Goal: Information Seeking & Learning: Check status

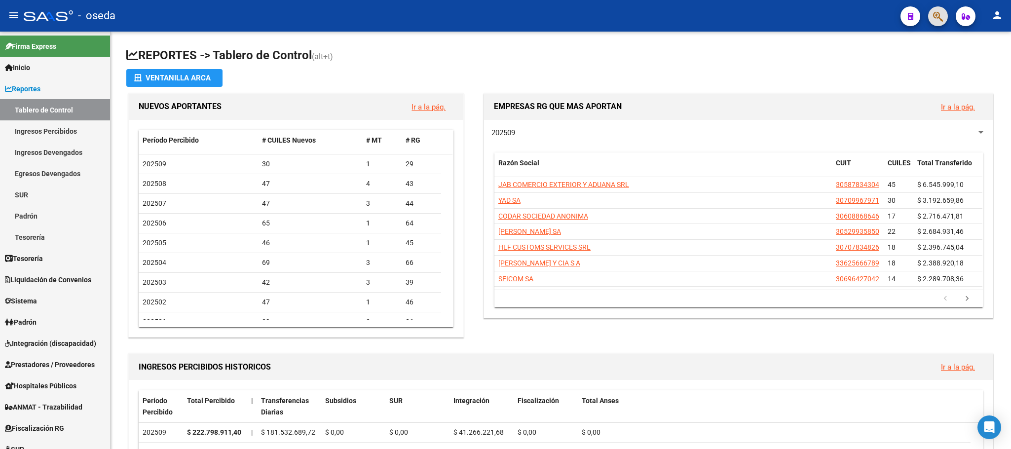
click at [934, 15] on icon "button" at bounding box center [938, 16] width 10 height 11
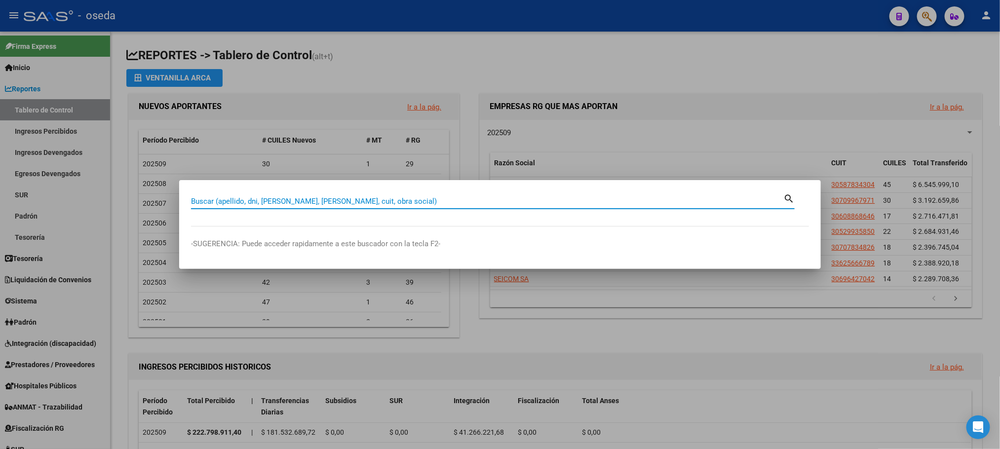
paste input "20145808775"
type input "20145808775"
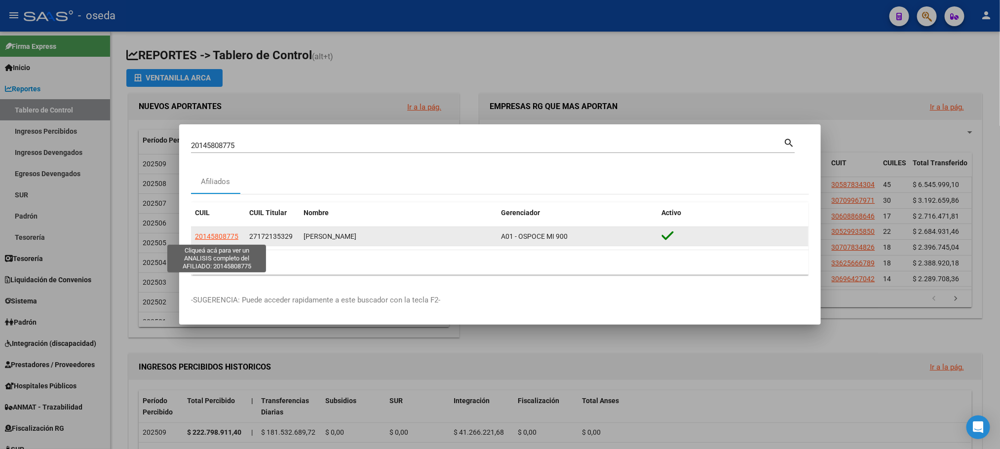
click at [234, 234] on span "20145808775" at bounding box center [216, 236] width 43 height 8
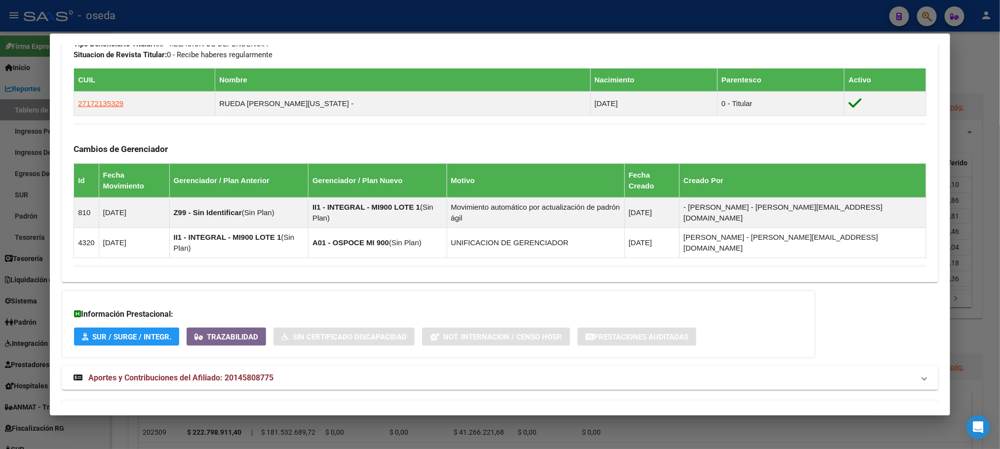
scroll to position [532, 0]
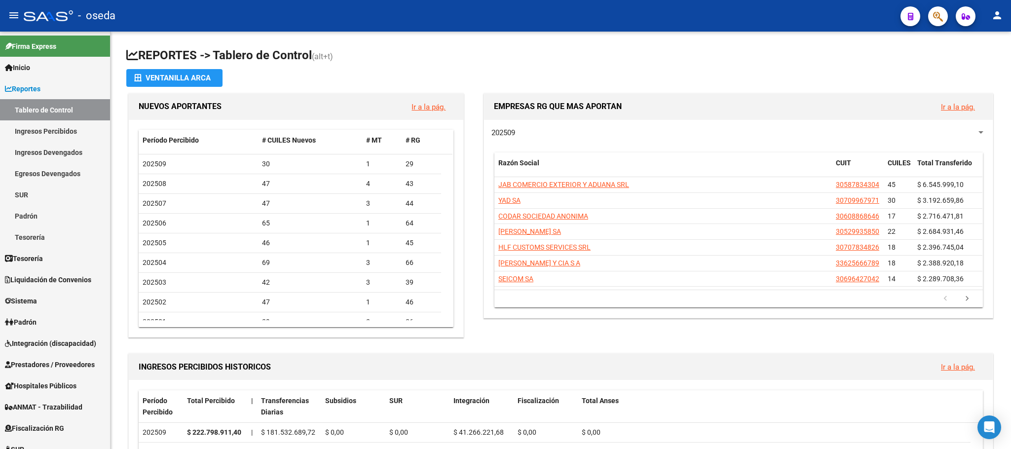
click at [940, 11] on icon "button" at bounding box center [938, 16] width 10 height 11
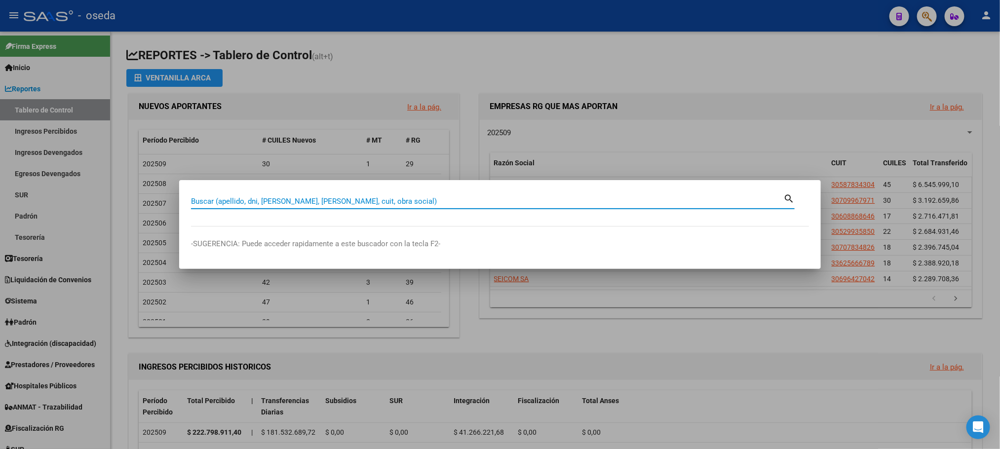
paste input "20145808775"
type input "20145808775"
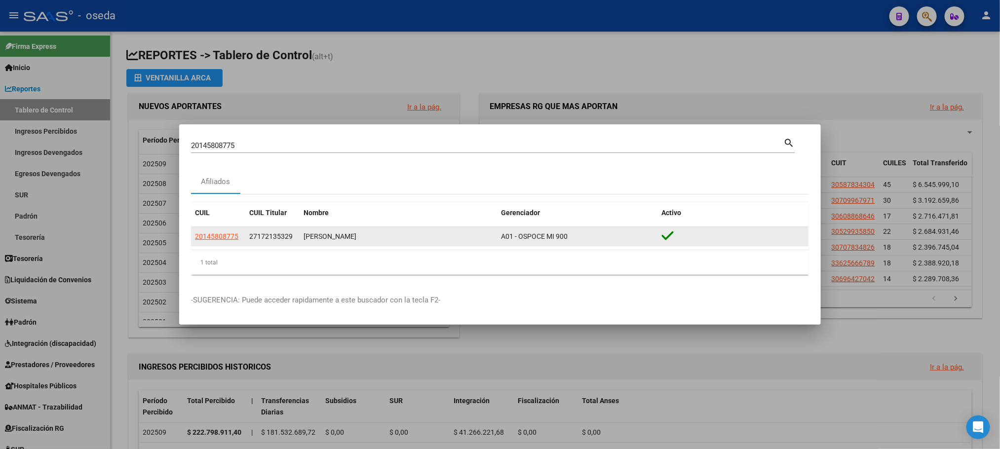
click at [213, 242] on app-link-go-to "20145808775" at bounding box center [216, 236] width 43 height 11
click at [213, 240] on app-link-go-to "20145808775" at bounding box center [216, 236] width 43 height 11
click at [211, 238] on span "20145808775" at bounding box center [216, 236] width 43 height 8
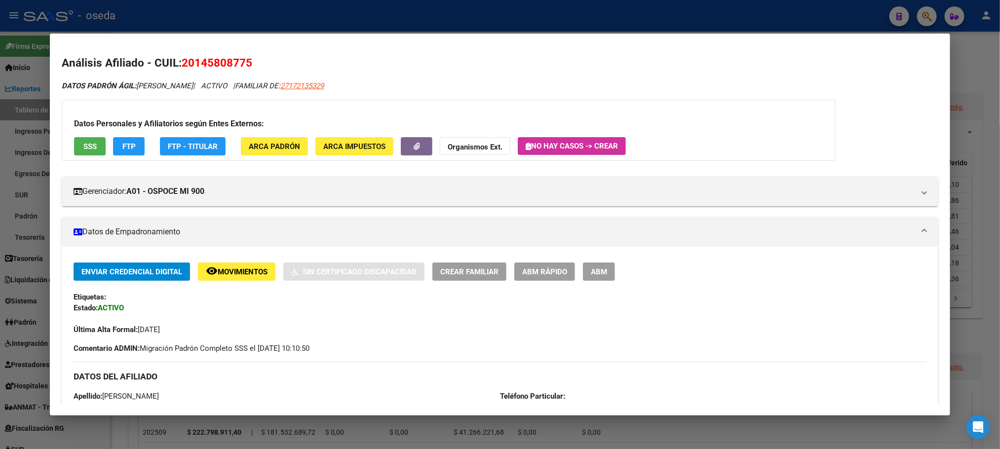
click at [93, 147] on button "SSS" at bounding box center [90, 146] width 32 height 18
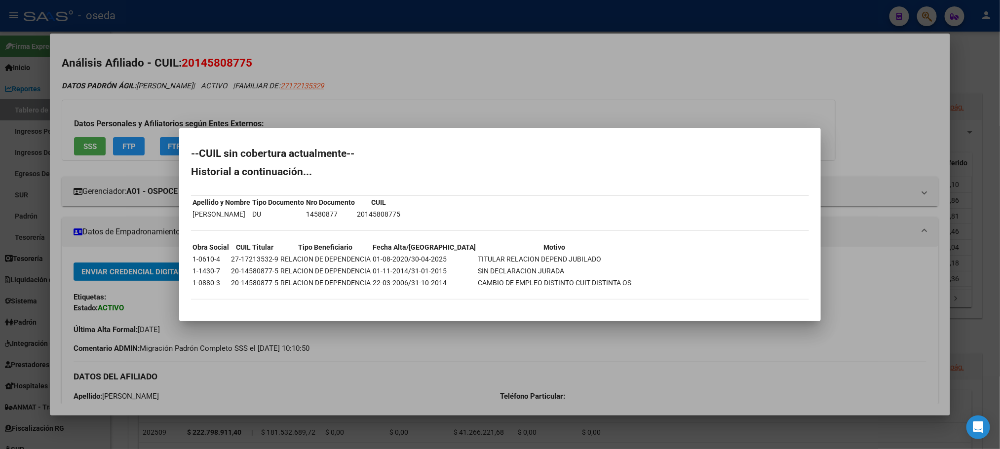
drag, startPoint x: 419, startPoint y: 258, endPoint x: 440, endPoint y: 258, distance: 21.2
click at [440, 258] on td "01-08-2020/30-04-2025" at bounding box center [424, 259] width 104 height 11
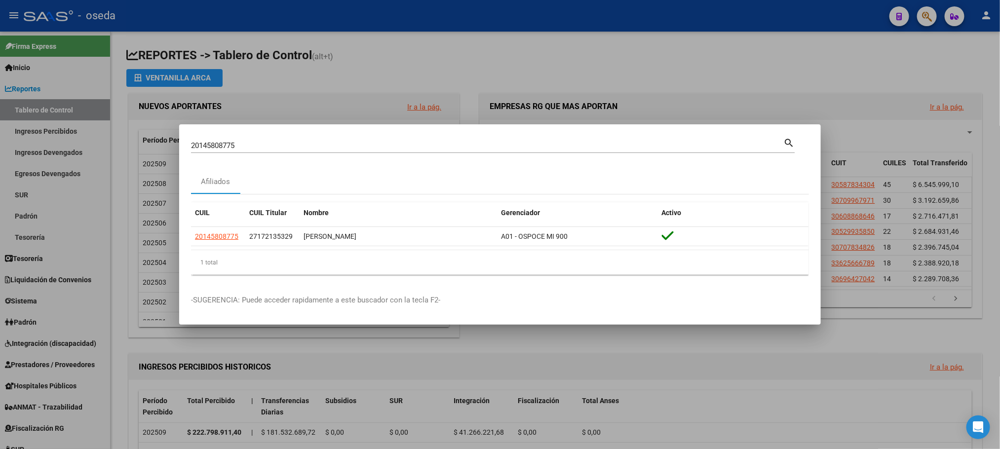
click at [351, 136] on div "20145808775 Buscar (apellido, dni, cuil, [PERSON_NAME], cuit, obra social) sear…" at bounding box center [493, 144] width 604 height 17
drag, startPoint x: 354, startPoint y: 141, endPoint x: 110, endPoint y: 143, distance: 244.8
click at [110, 143] on div "20145808775 Buscar (apellido, dni, cuil, nro traspaso, cuit, obra social) searc…" at bounding box center [500, 224] width 1000 height 449
type input "18282141"
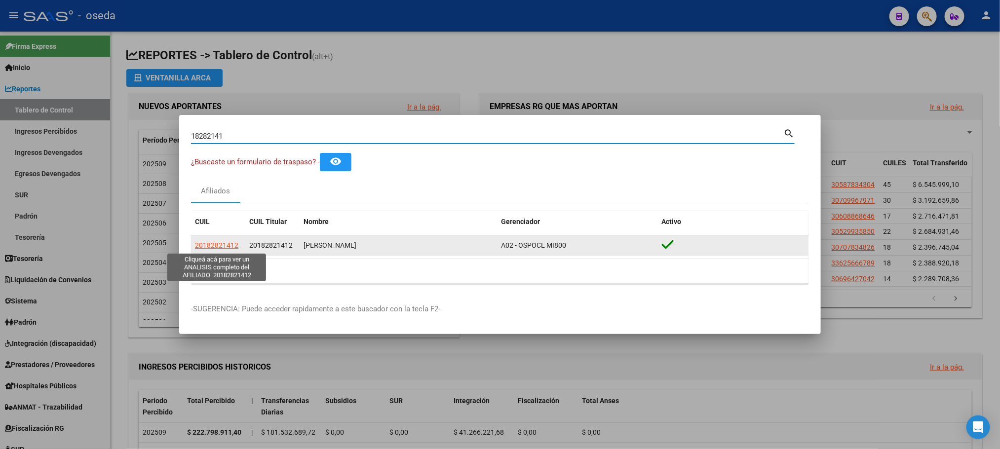
click at [210, 244] on span "20182821412" at bounding box center [216, 245] width 43 height 8
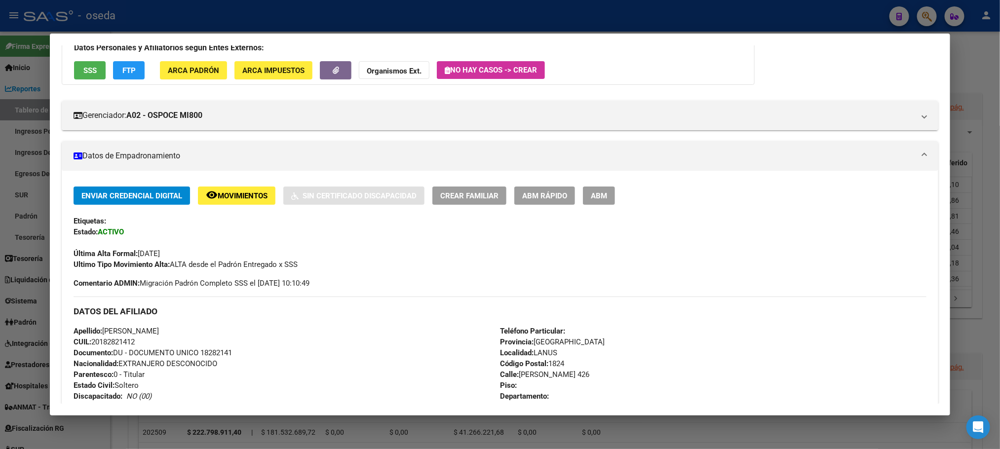
scroll to position [0, 0]
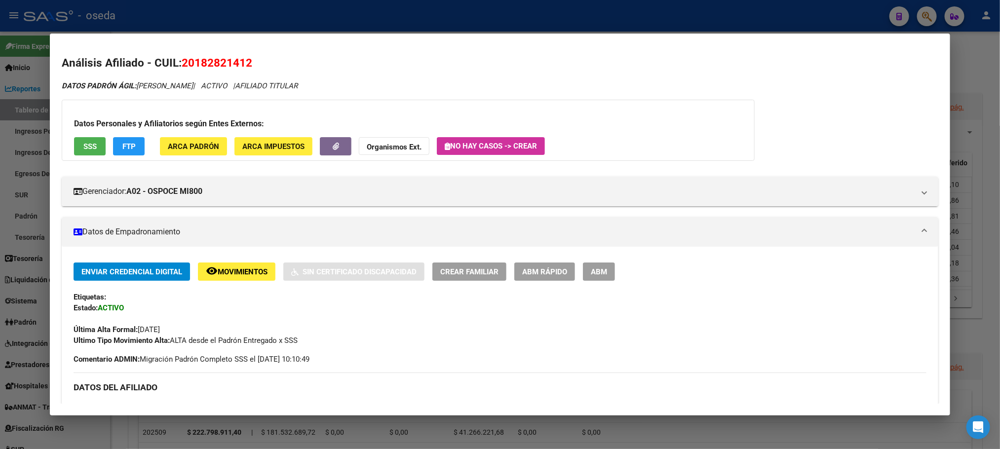
drag, startPoint x: 193, startPoint y: 64, endPoint x: 243, endPoint y: 67, distance: 50.9
click at [243, 67] on span "20182821412" at bounding box center [217, 62] width 71 height 13
copy span "18282141"
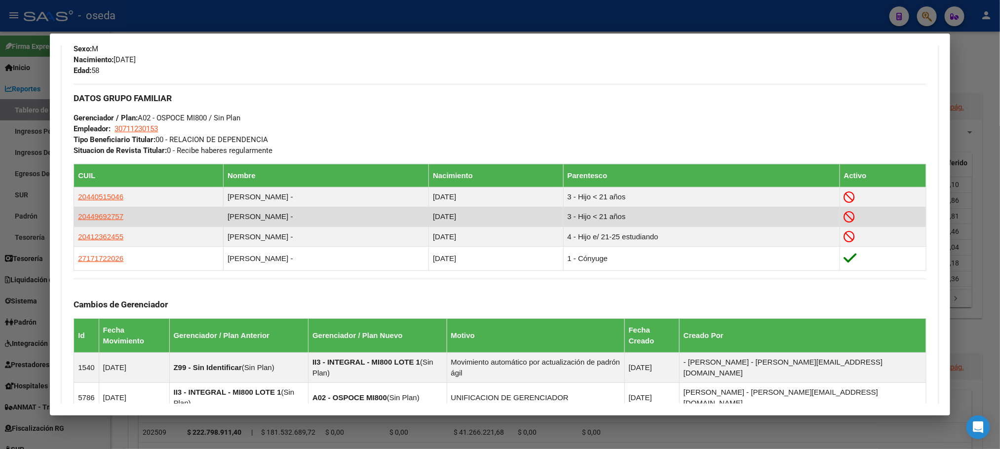
scroll to position [444, 0]
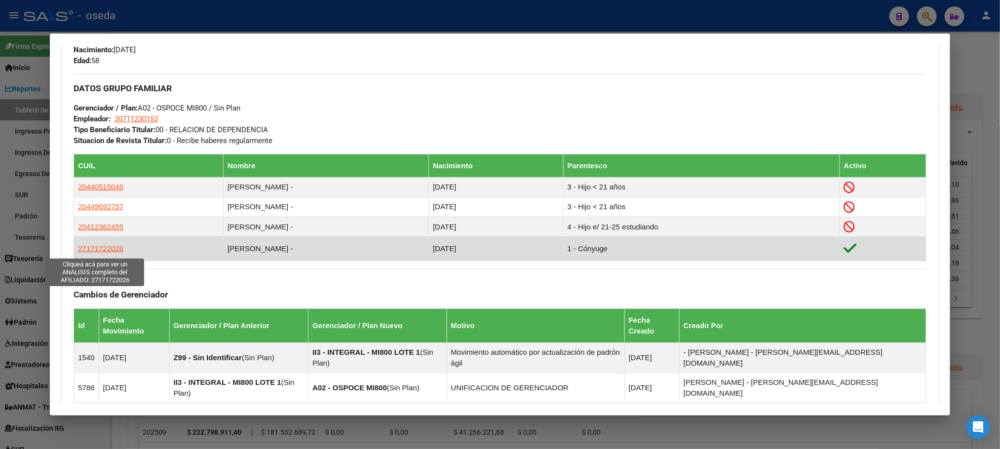
click at [96, 250] on span "27171722026" at bounding box center [100, 248] width 45 height 8
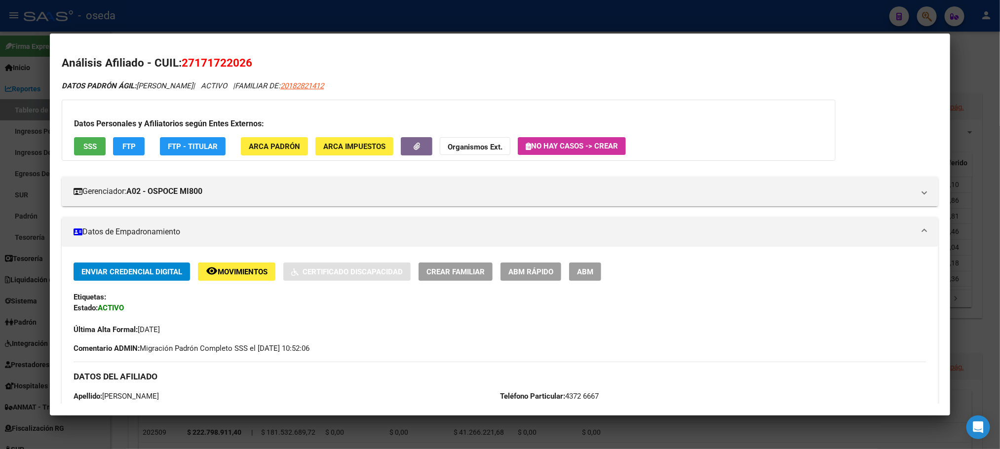
click at [95, 150] on button "SSS" at bounding box center [90, 146] width 32 height 18
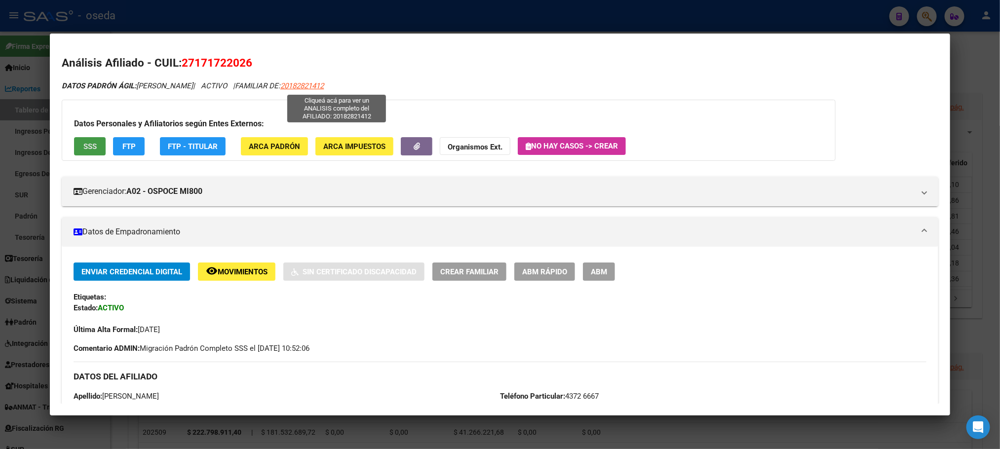
click at [324, 82] on span "20182821412" at bounding box center [301, 85] width 43 height 9
type textarea "20182821412"
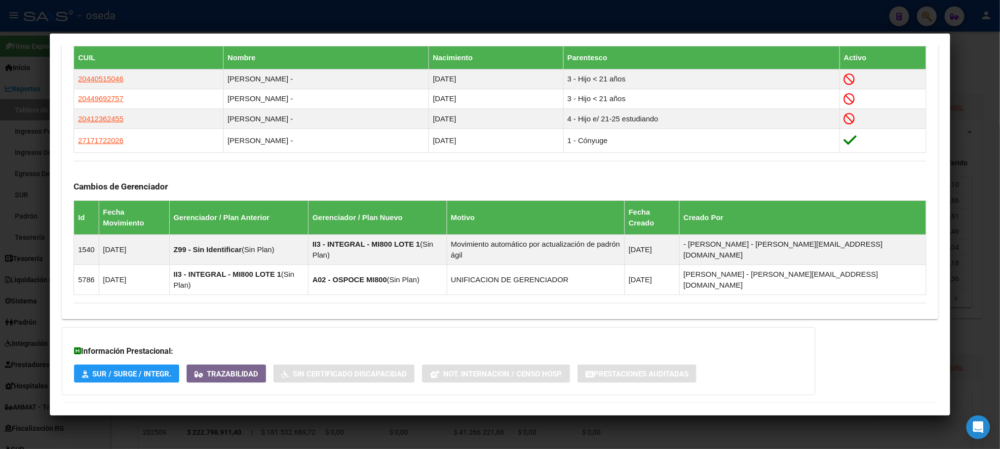
scroll to position [569, 0]
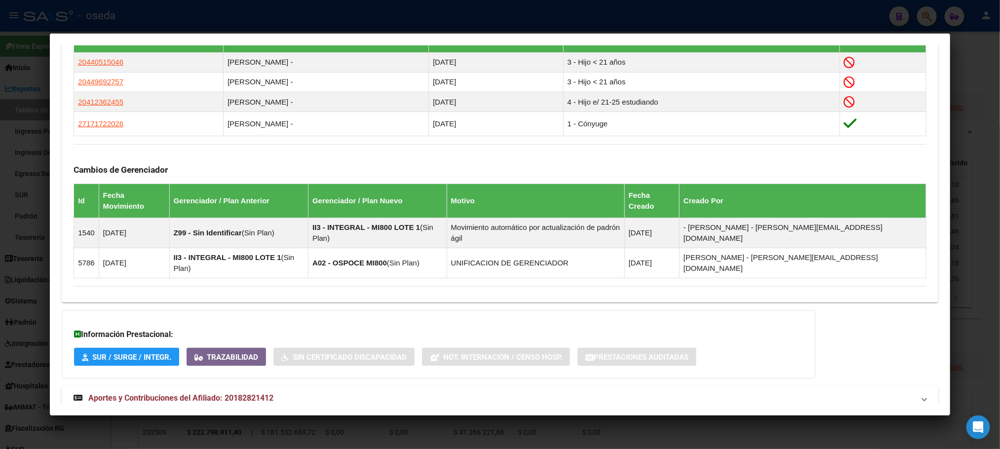
click at [158, 392] on strong "Aportes y Contribuciones del Afiliado: 20182821412" at bounding box center [174, 398] width 200 height 12
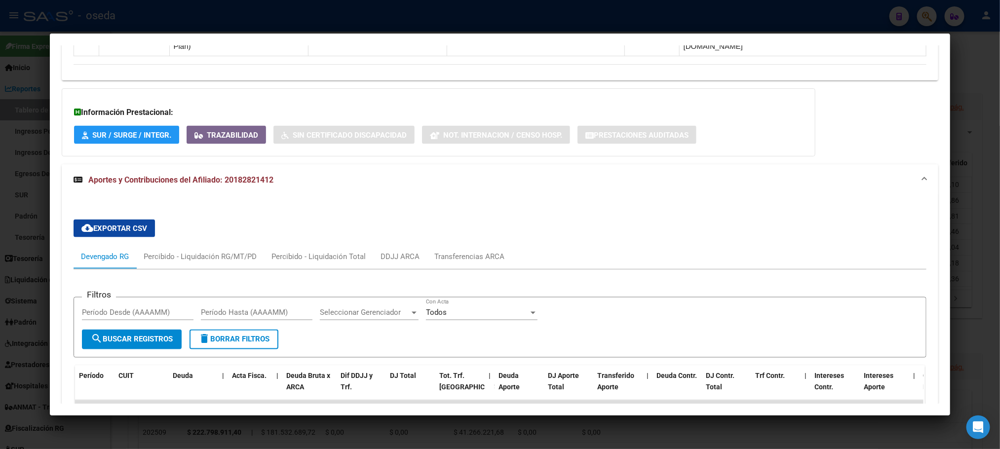
scroll to position [865, 0]
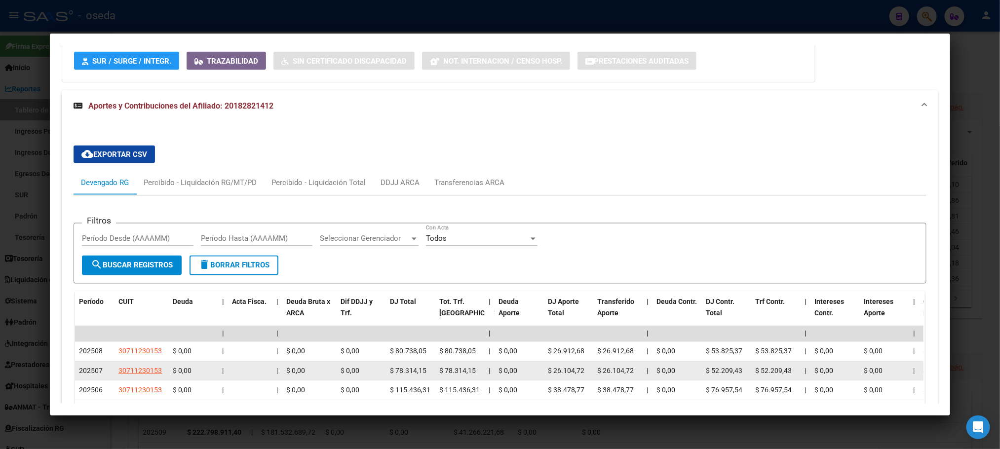
drag, startPoint x: 384, startPoint y: 342, endPoint x: 437, endPoint y: 347, distance: 53.0
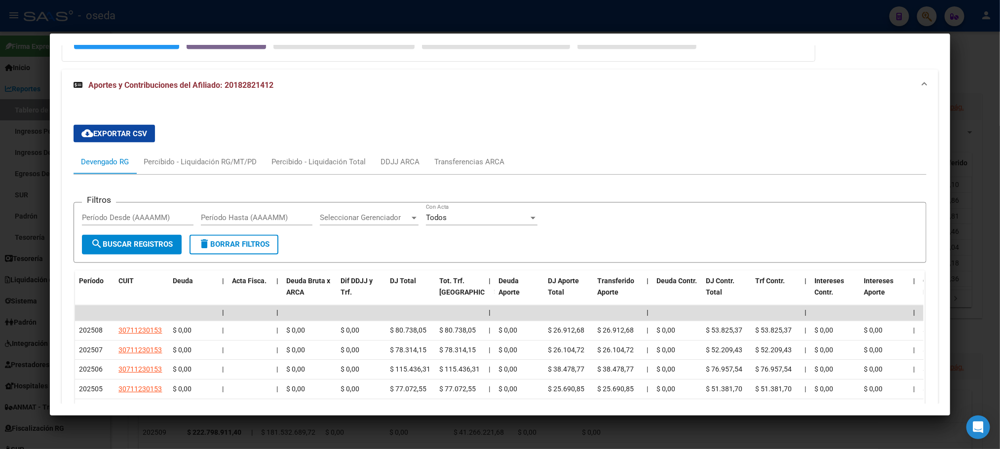
scroll to position [888, 0]
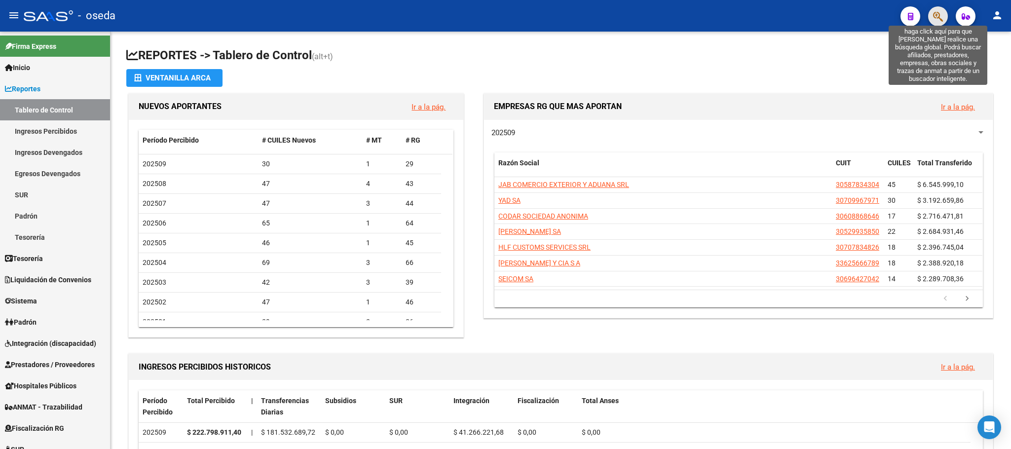
click at [937, 13] on icon "button" at bounding box center [938, 16] width 10 height 11
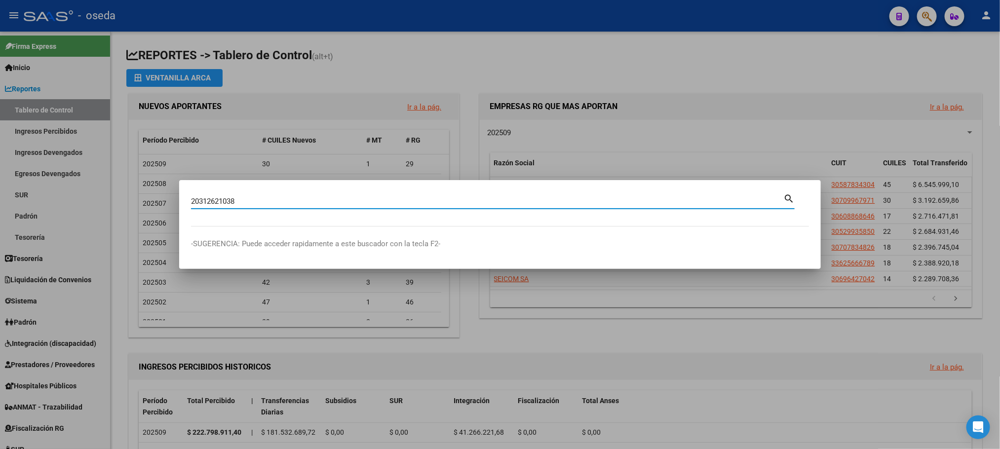
type input "20312621038"
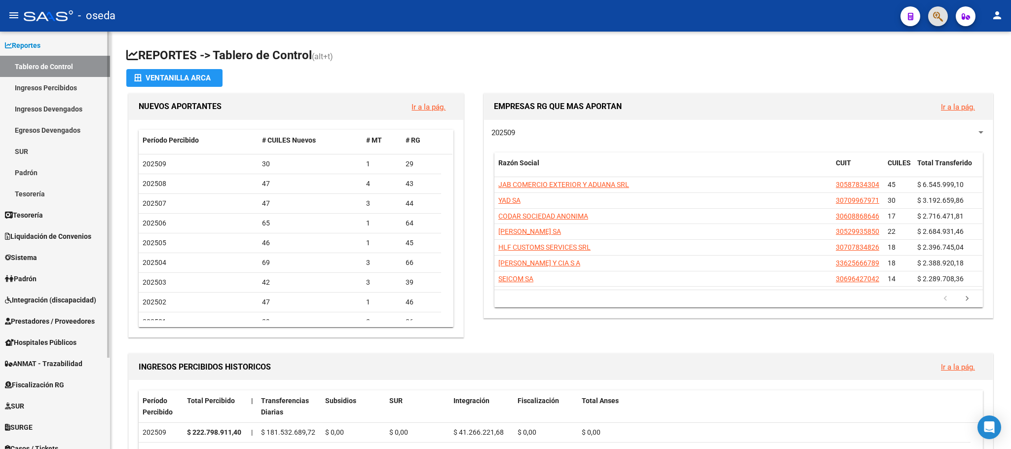
scroll to position [74, 0]
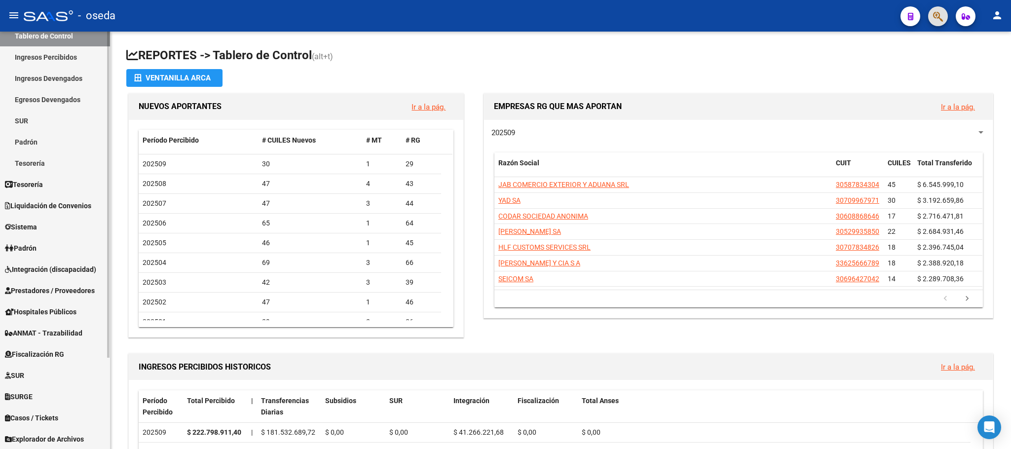
click at [48, 243] on link "Padrón" at bounding box center [55, 247] width 110 height 21
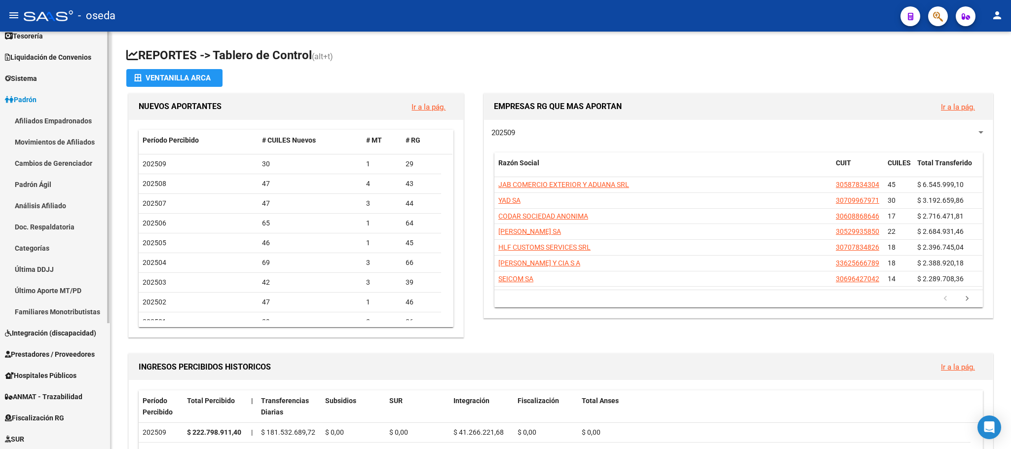
click at [70, 139] on link "Movimientos de Afiliados" at bounding box center [55, 141] width 110 height 21
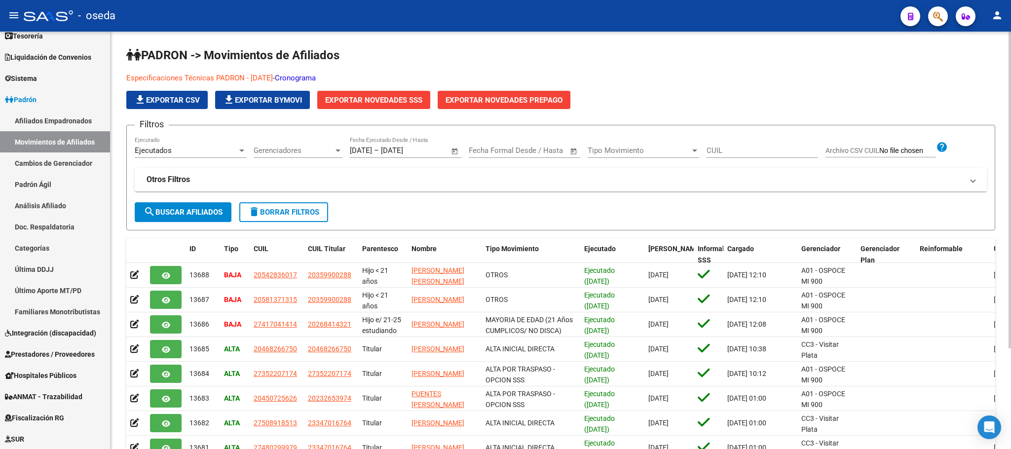
click at [425, 100] on button "Exportar Novedades SSS" at bounding box center [373, 100] width 113 height 18
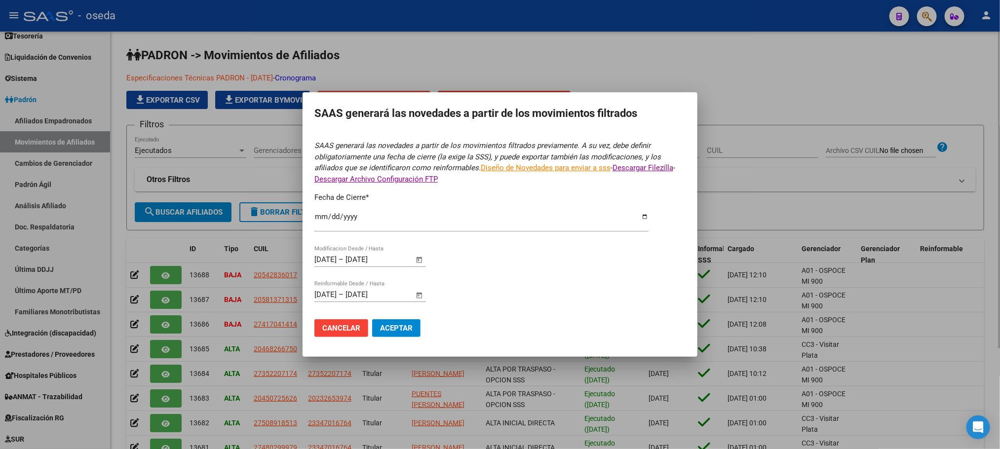
type input "2025-08-31"
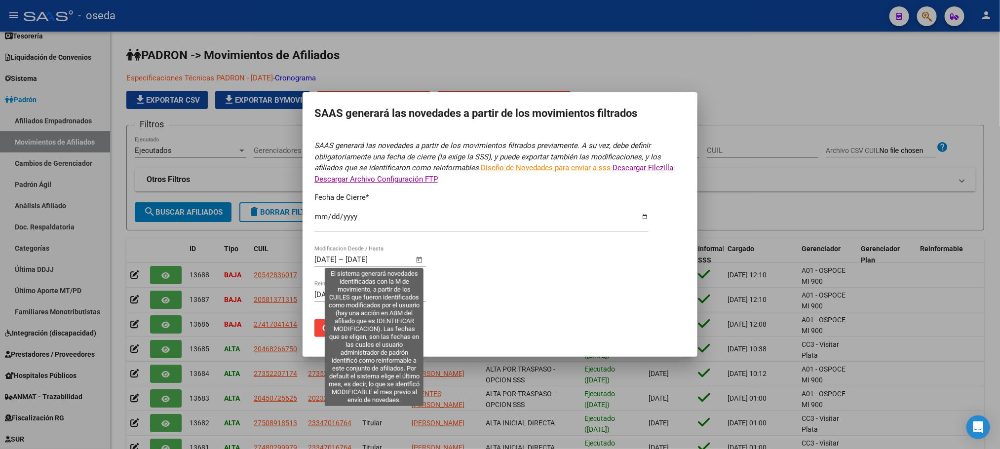
click at [425, 258] on span "Open calendar" at bounding box center [420, 260] width 24 height 24
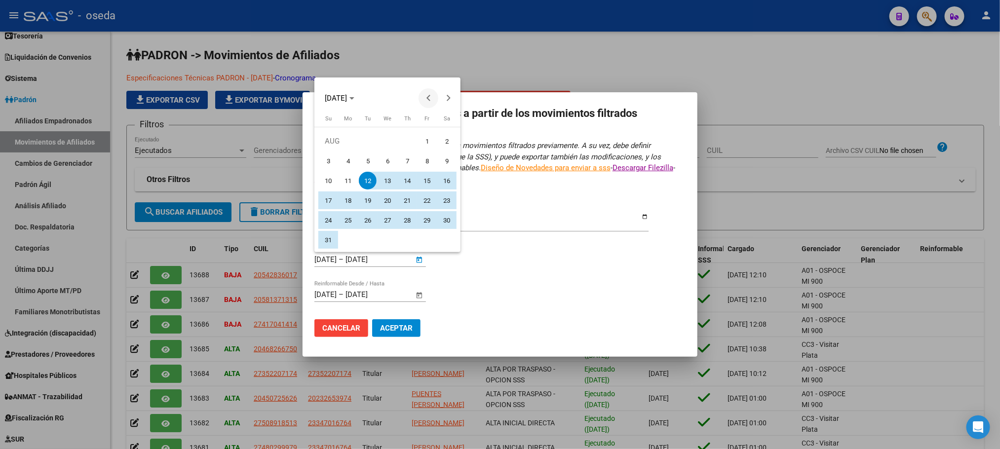
click at [424, 93] on span "Previous month" at bounding box center [429, 98] width 20 height 20
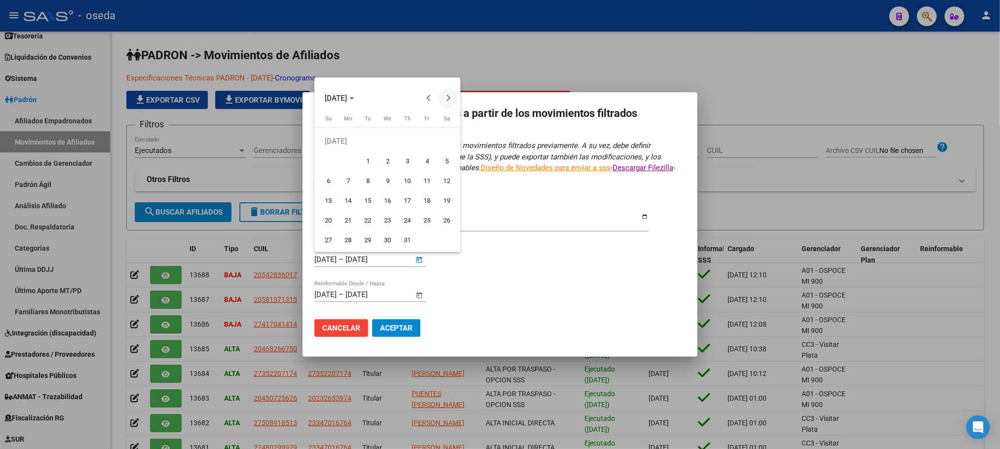
click at [443, 96] on span "Next month" at bounding box center [448, 98] width 20 height 20
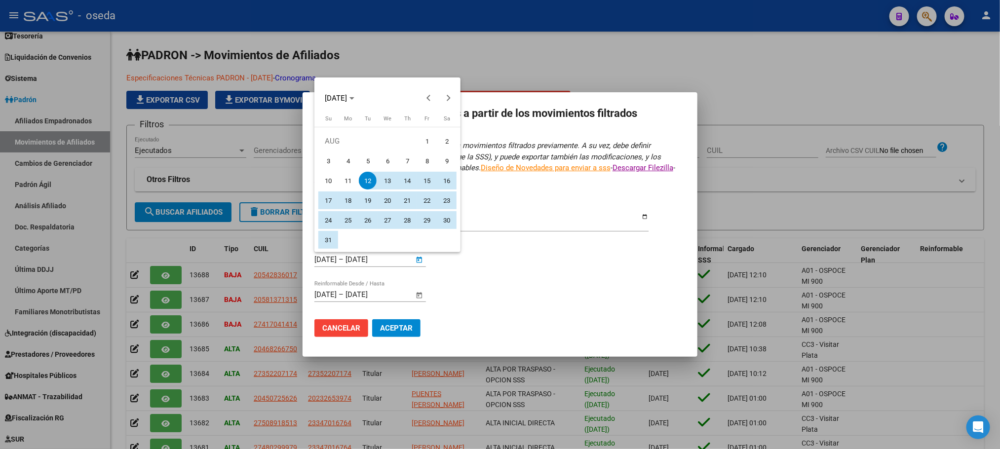
click at [421, 141] on span "1" at bounding box center [427, 141] width 18 height 18
type input "01/08/2025"
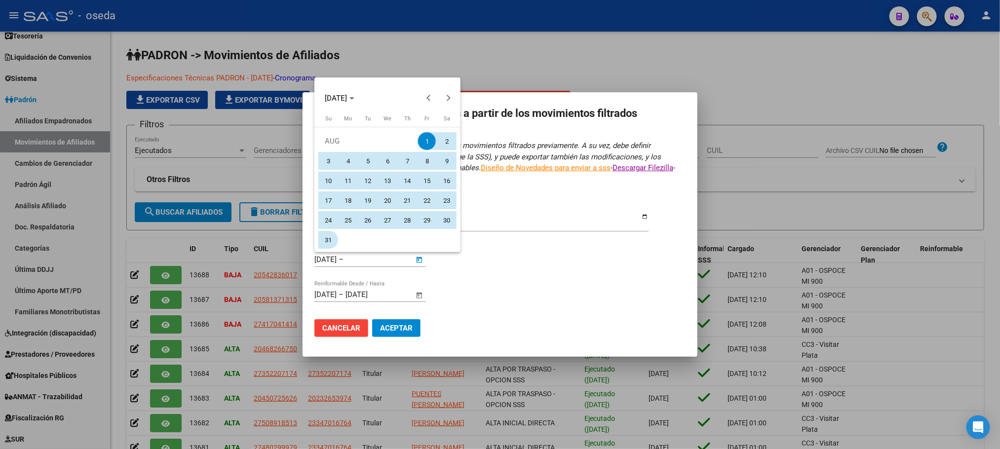
click at [323, 240] on span "31" at bounding box center [328, 240] width 18 height 18
type input "31/08/2025"
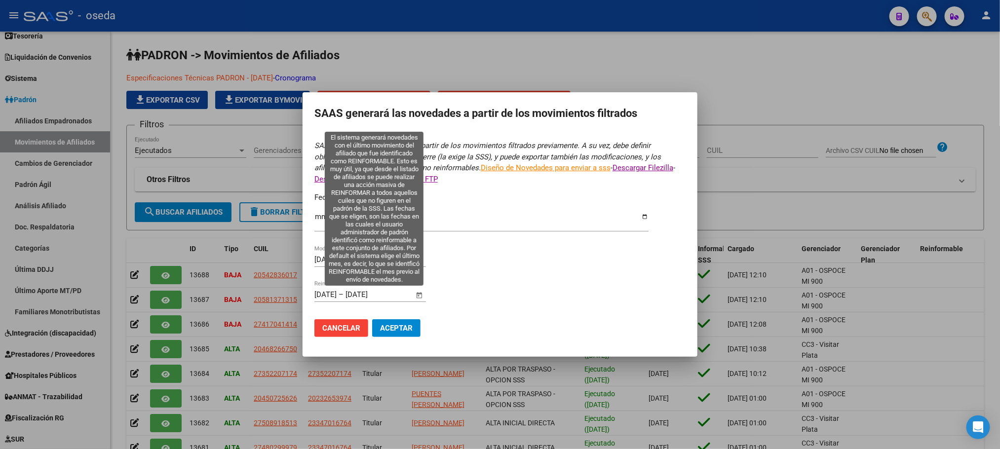
click at [421, 295] on span "Open calendar" at bounding box center [420, 295] width 24 height 24
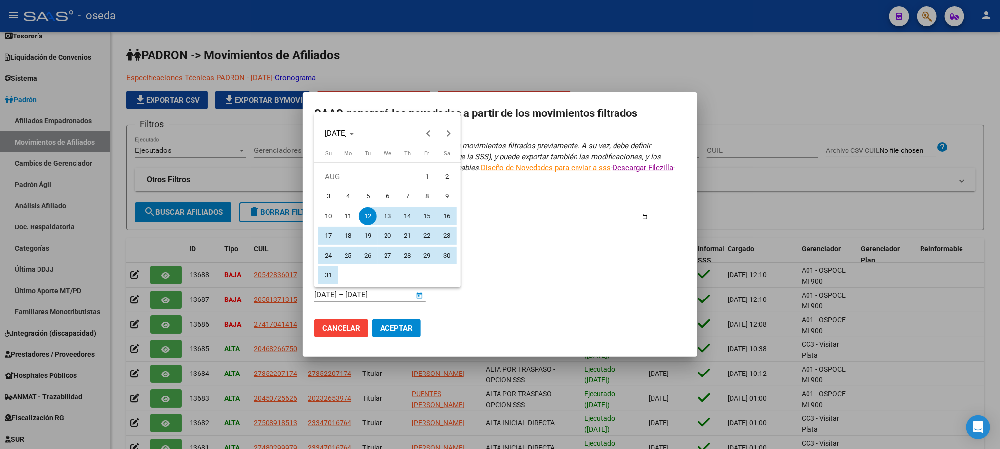
click at [422, 181] on span "1" at bounding box center [427, 177] width 18 height 18
type input "01/08/2025"
click at [332, 276] on span "31" at bounding box center [328, 276] width 18 height 18
type input "31/08/2025"
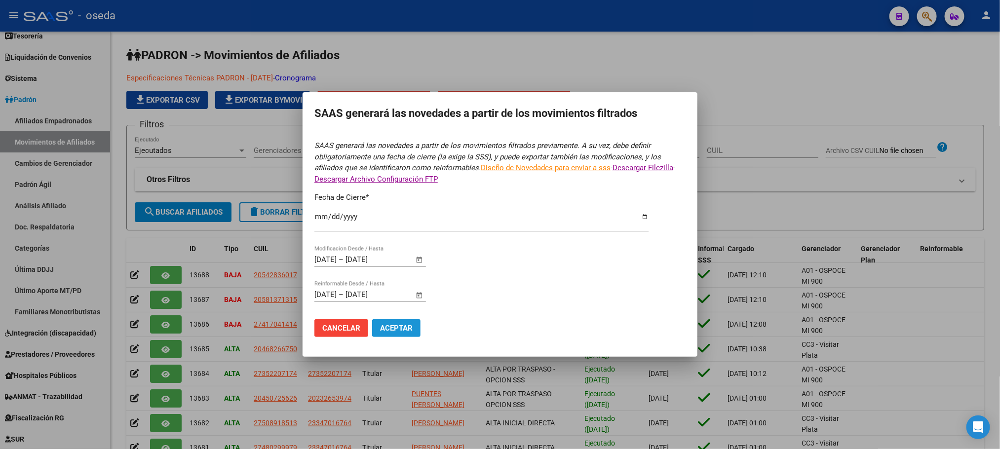
click at [396, 330] on span "Aceptar" at bounding box center [396, 328] width 33 height 9
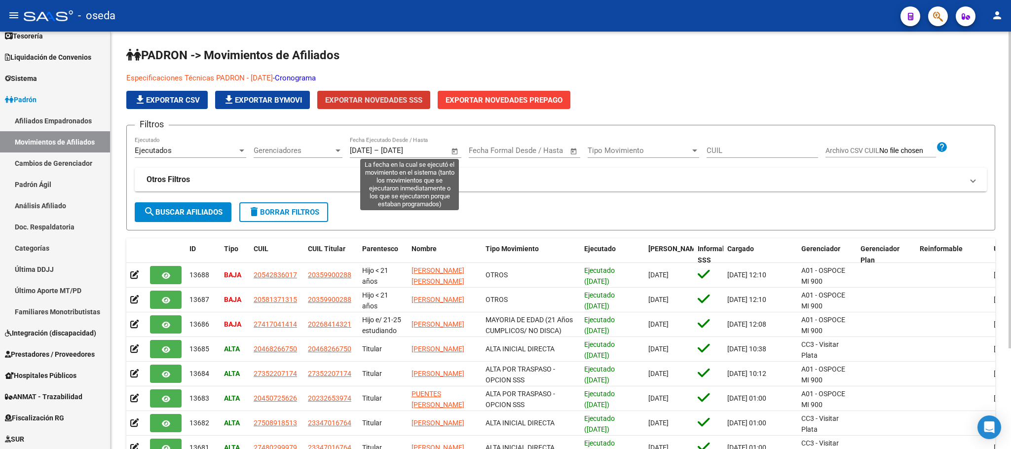
click at [372, 149] on input "01/09/2025" at bounding box center [361, 150] width 22 height 9
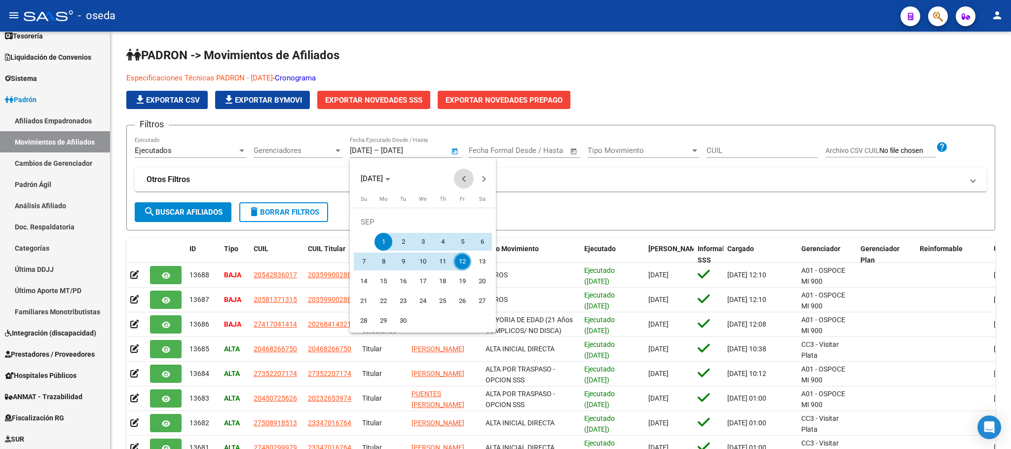
click at [465, 179] on button "Previous month" at bounding box center [464, 179] width 20 height 20
click at [466, 218] on span "1" at bounding box center [463, 222] width 18 height 18
type input "01/08/2025"
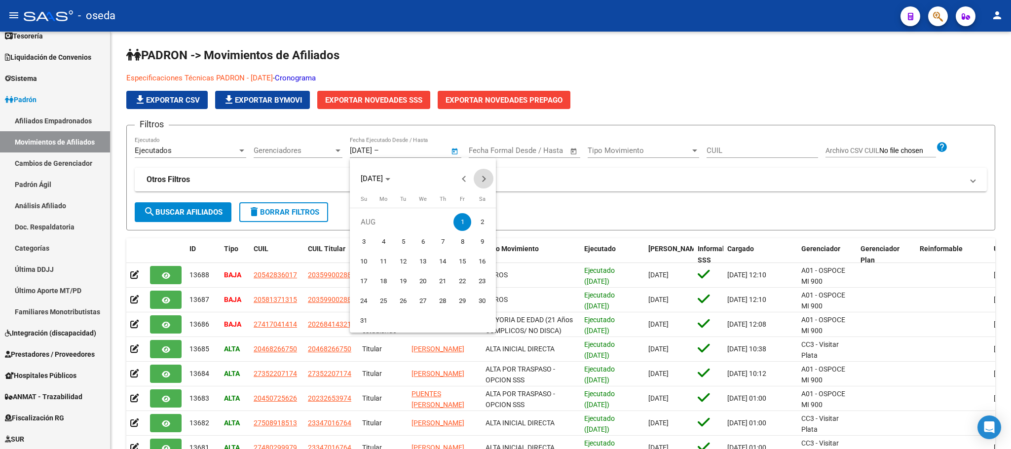
click at [483, 180] on button "Next month" at bounding box center [484, 179] width 20 height 20
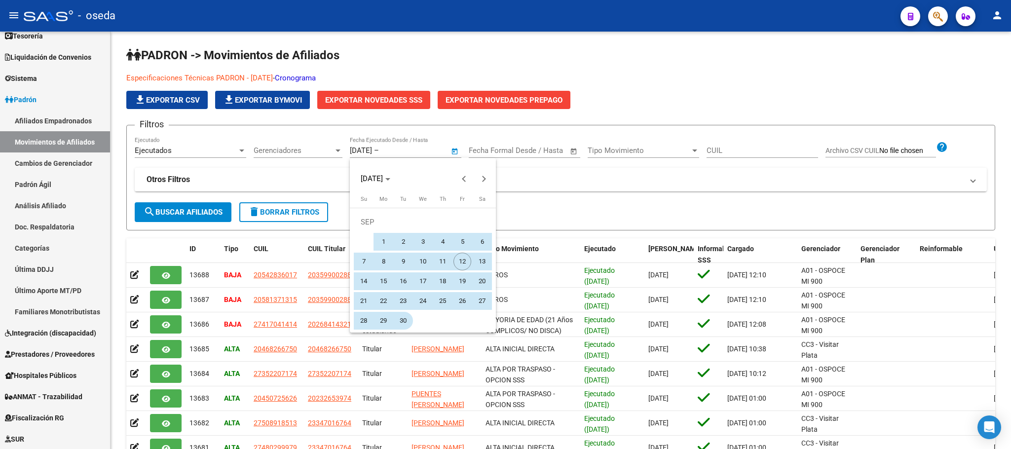
click at [405, 320] on span "30" at bounding box center [403, 321] width 18 height 18
type input "30/09/2025"
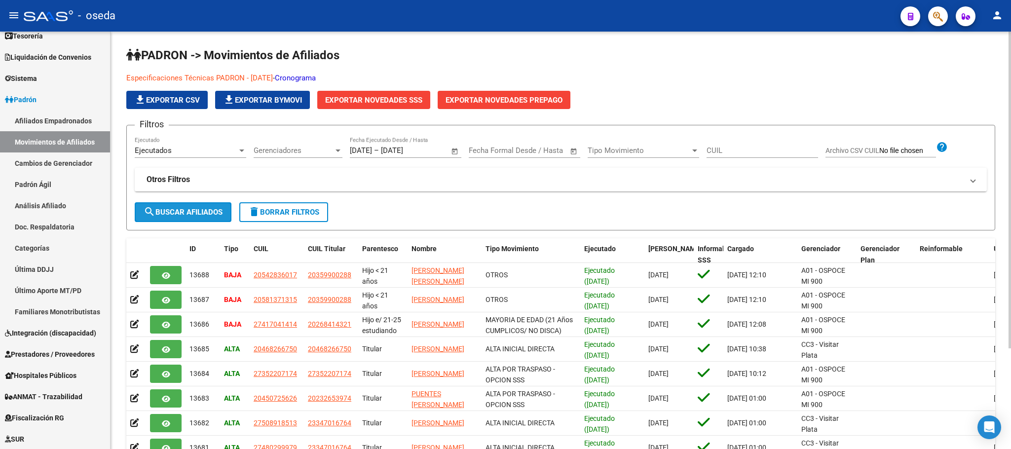
click at [214, 215] on span "search Buscar Afiliados" at bounding box center [183, 212] width 79 height 9
click at [342, 99] on span "Exportar Novedades SSS" at bounding box center [373, 100] width 97 height 9
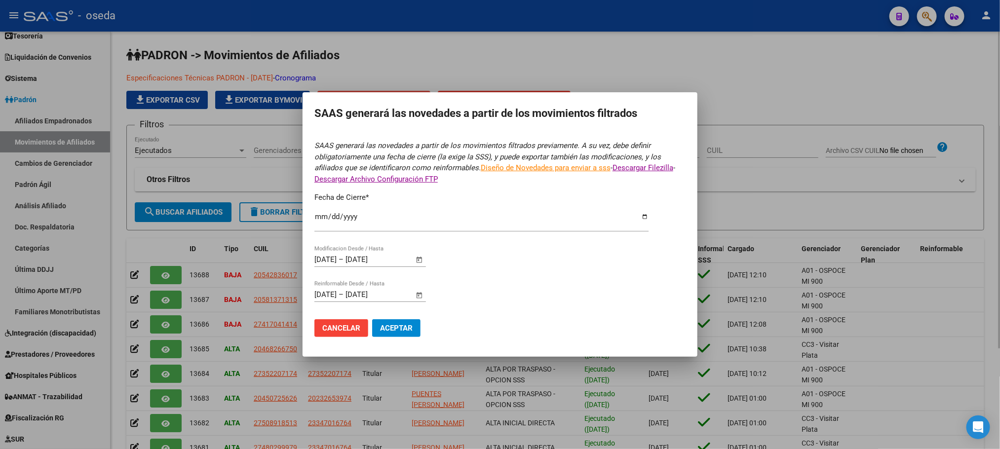
type input "2025-08-31"
click at [408, 228] on input "2025-08-31" at bounding box center [481, 221] width 334 height 16
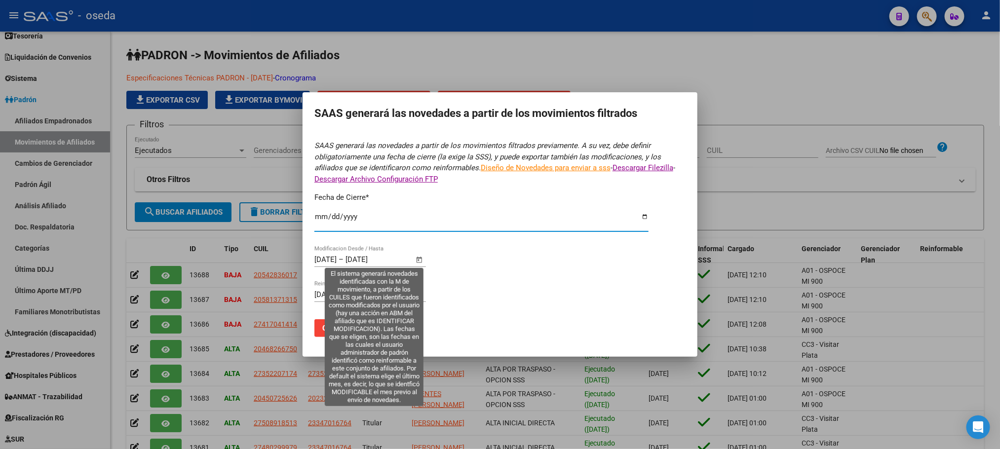
click at [421, 261] on span "Open calendar" at bounding box center [420, 260] width 24 height 24
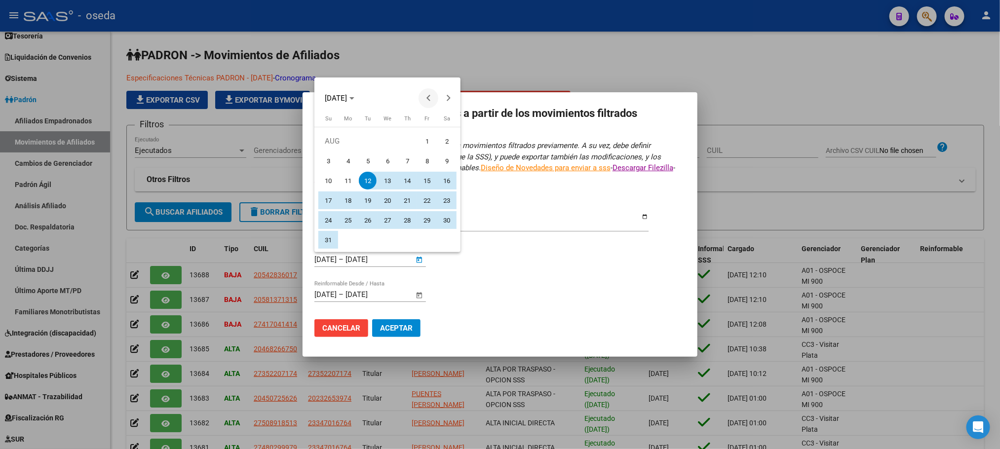
click at [432, 100] on span "Previous month" at bounding box center [429, 98] width 20 height 20
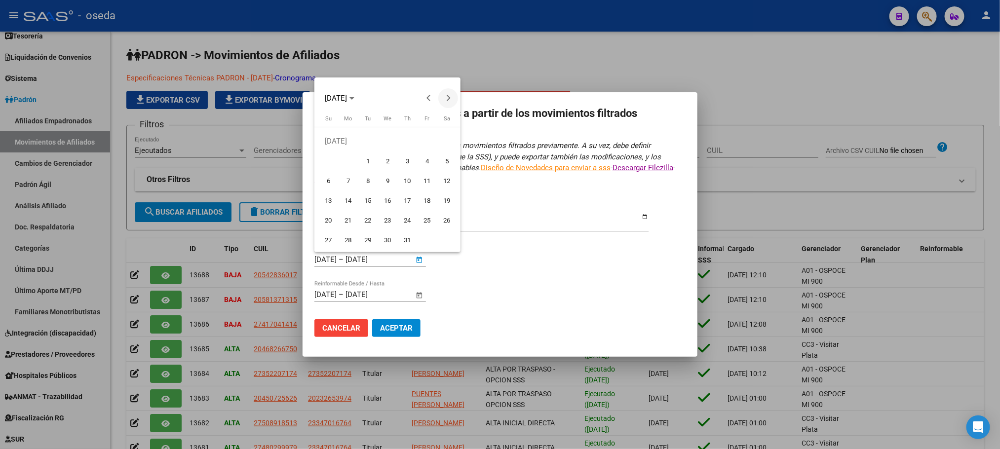
click at [454, 100] on span "Next month" at bounding box center [448, 98] width 20 height 20
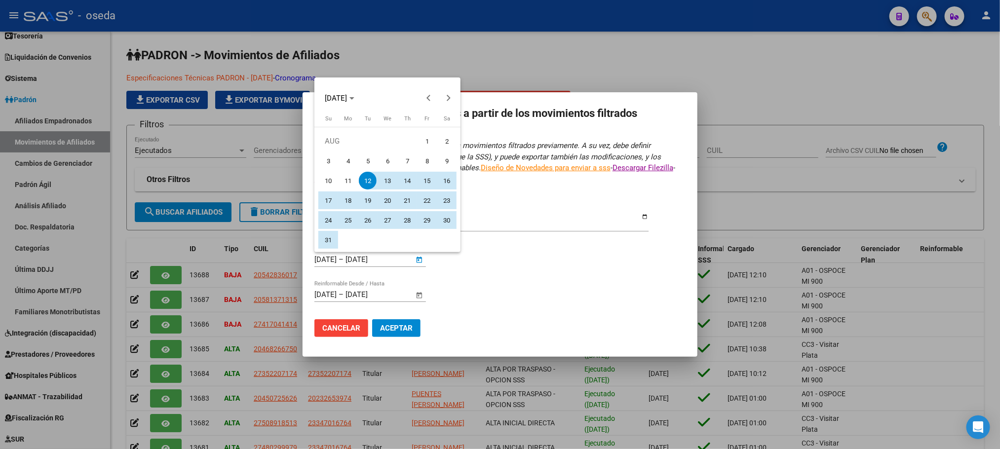
click at [423, 143] on span "1" at bounding box center [427, 141] width 18 height 18
type input "01/08/2025"
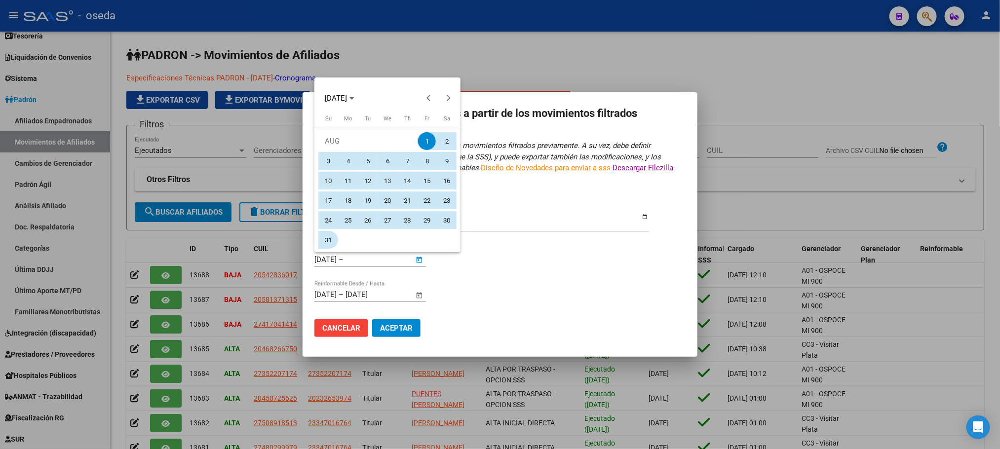
click at [331, 243] on span "31" at bounding box center [328, 240] width 18 height 18
type input "31/08/2025"
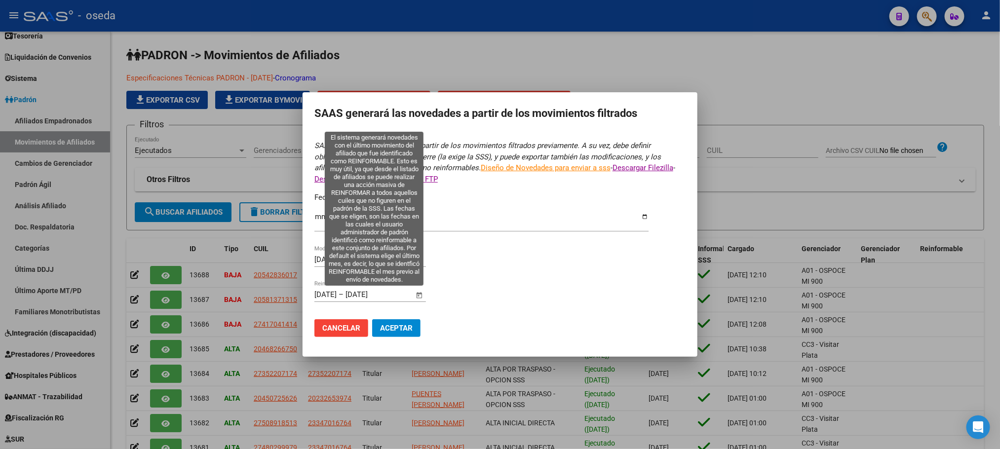
click at [421, 297] on span "Open calendar" at bounding box center [420, 295] width 24 height 24
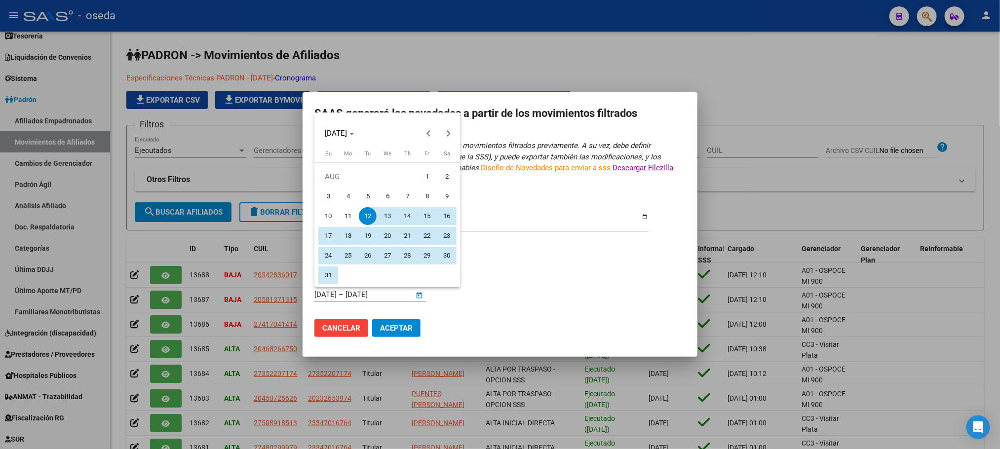
click at [426, 172] on span "1" at bounding box center [427, 177] width 18 height 18
type input "01/08/2025"
click at [325, 278] on span "31" at bounding box center [328, 276] width 18 height 18
type input "31/08/2025"
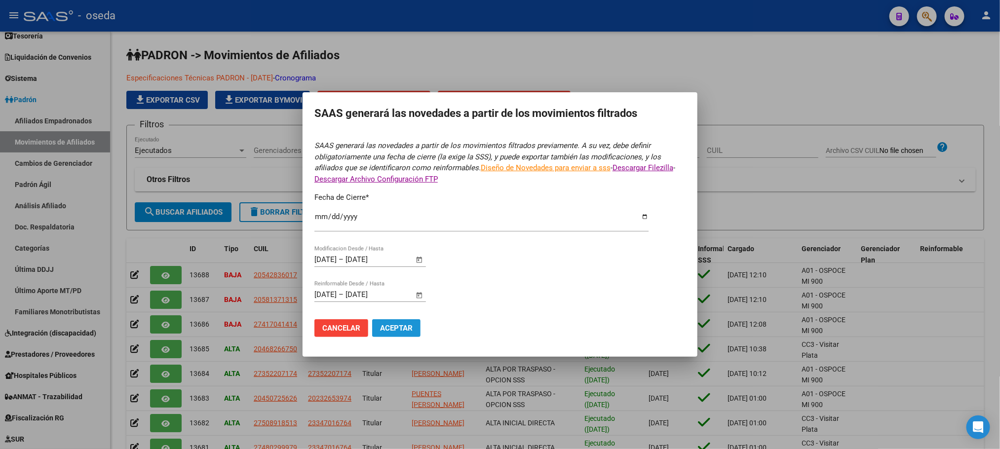
click at [393, 329] on span "Aceptar" at bounding box center [396, 328] width 33 height 9
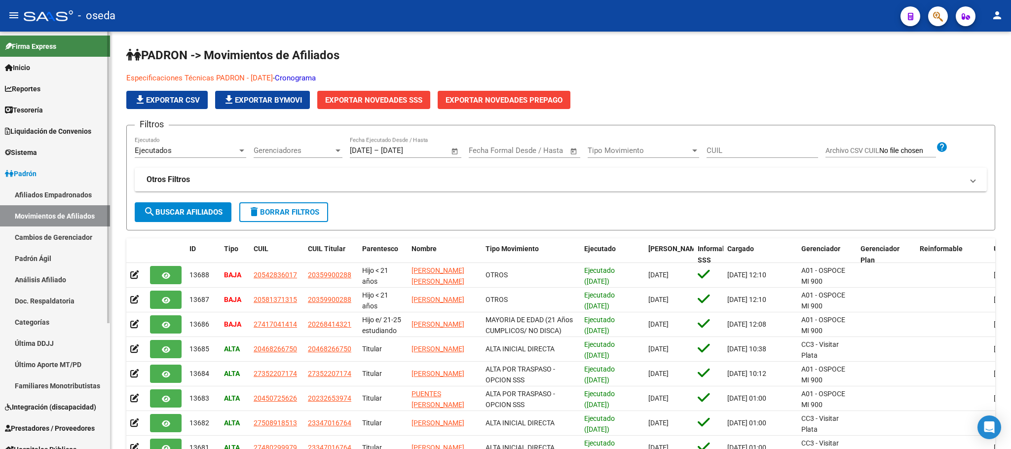
click at [29, 50] on span "Firma Express" at bounding box center [30, 46] width 51 height 11
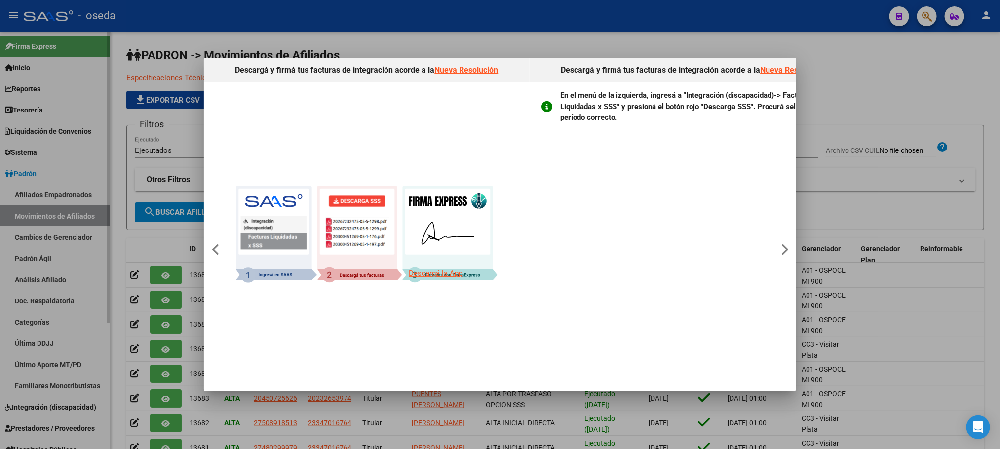
click at [29, 50] on div at bounding box center [500, 224] width 1000 height 449
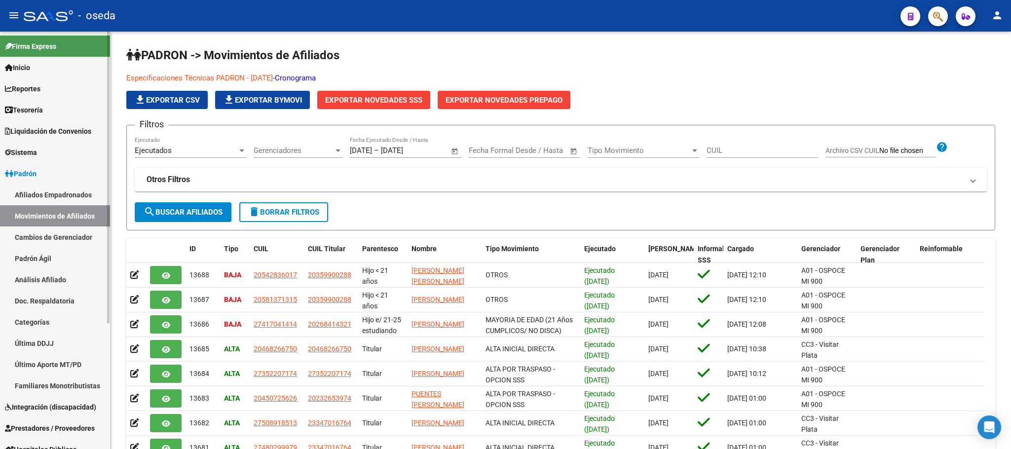
click at [25, 71] on span "Inicio" at bounding box center [17, 67] width 25 height 11
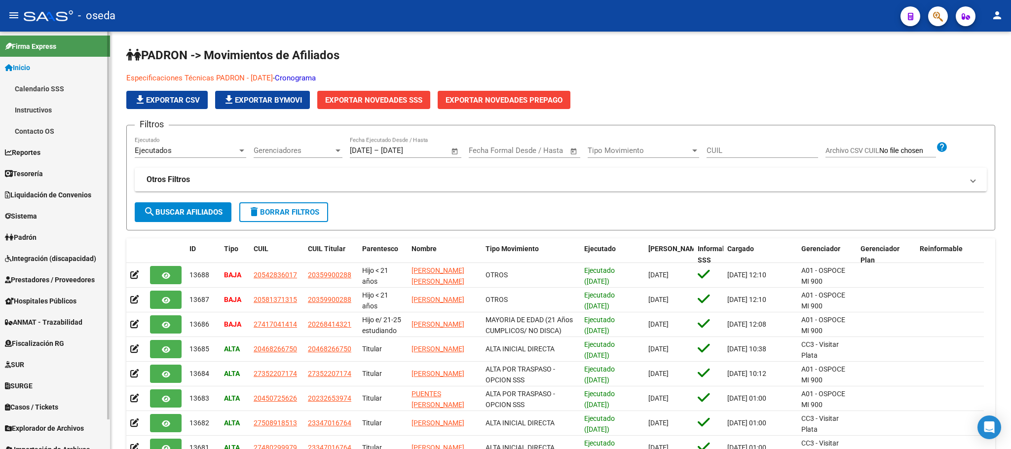
click at [31, 84] on link "Calendario SSS" at bounding box center [55, 88] width 110 height 21
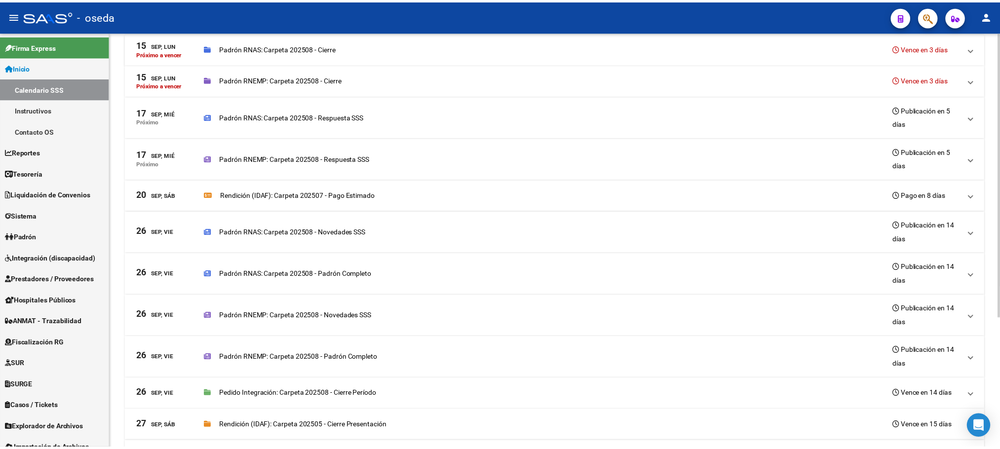
scroll to position [148, 0]
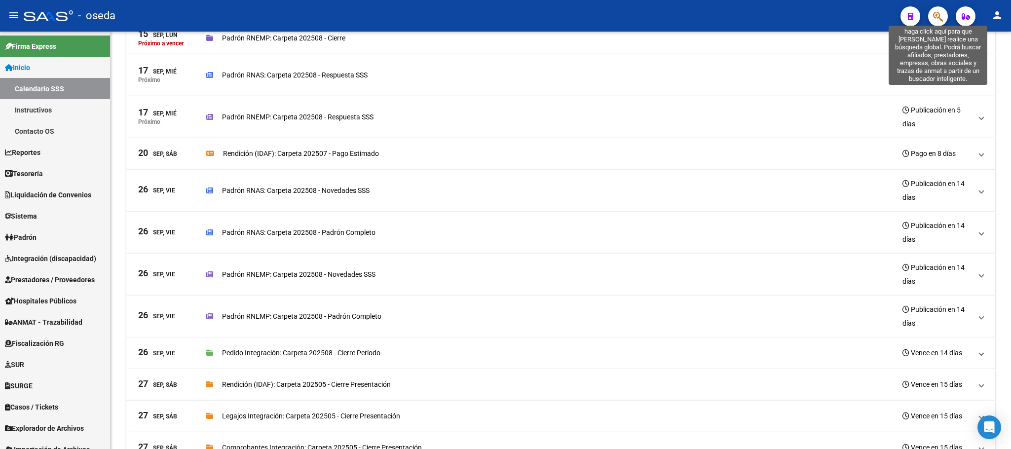
click at [936, 12] on icon "button" at bounding box center [938, 16] width 10 height 11
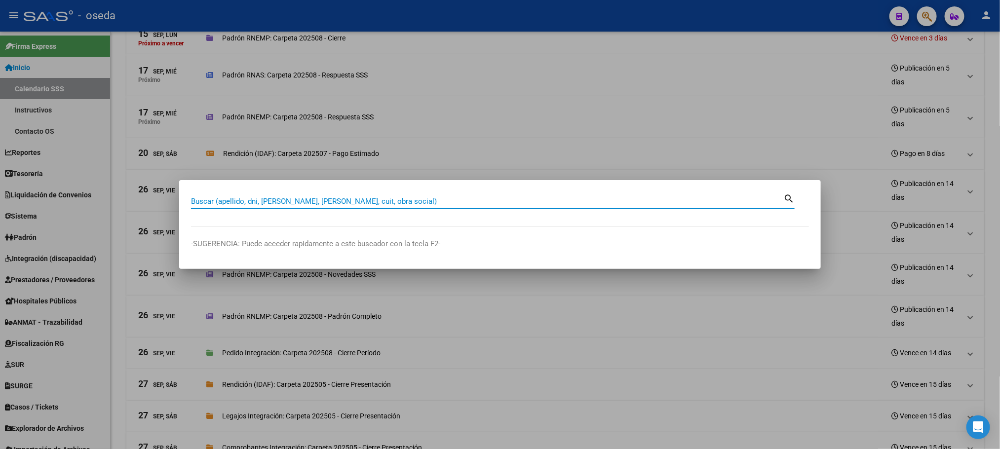
paste input "20456952810"
type input "20456952810"
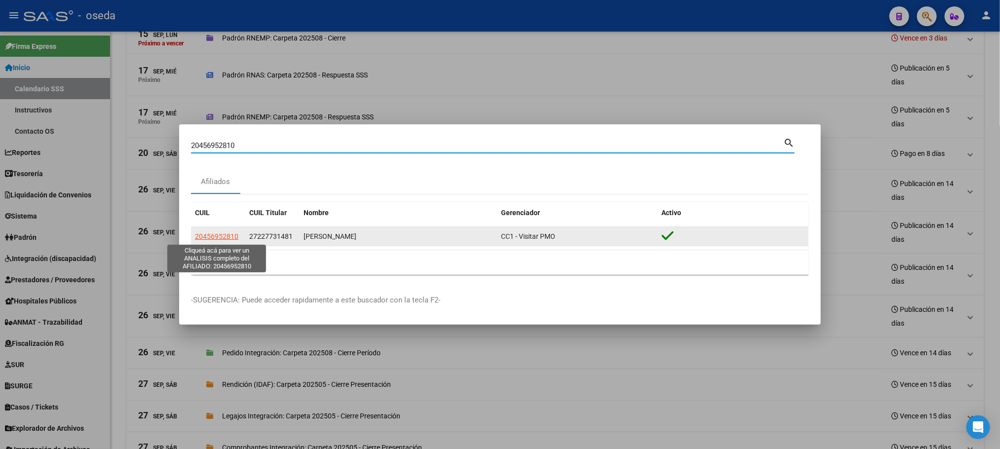
click at [217, 234] on span "20456952810" at bounding box center [216, 236] width 43 height 8
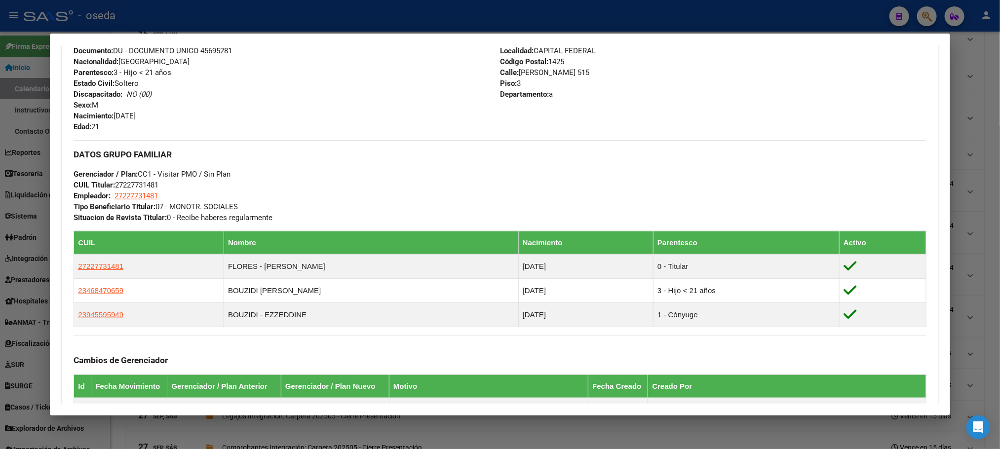
scroll to position [74, 0]
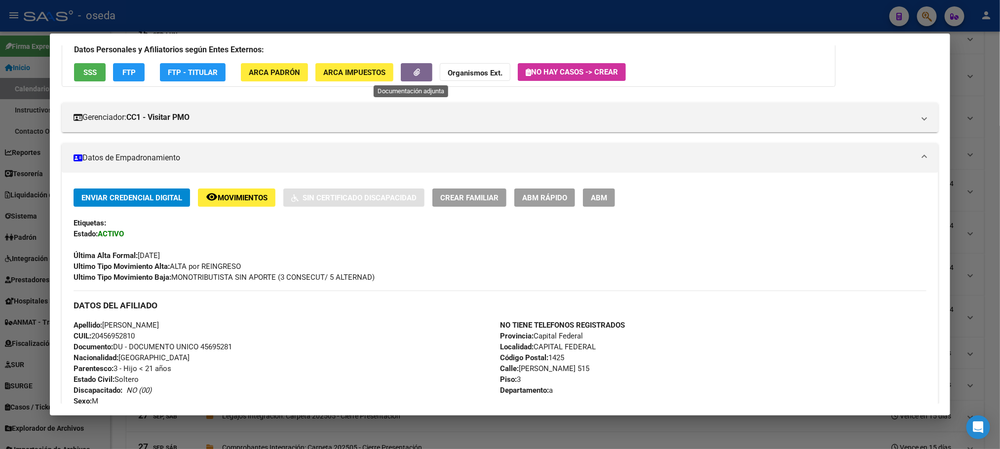
click at [403, 77] on button "button" at bounding box center [417, 72] width 32 height 18
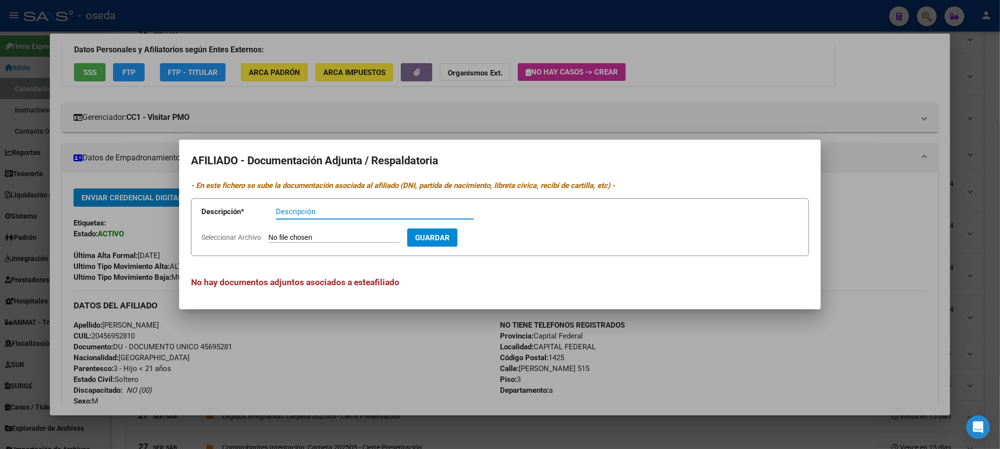
click at [652, 352] on div at bounding box center [500, 224] width 1000 height 449
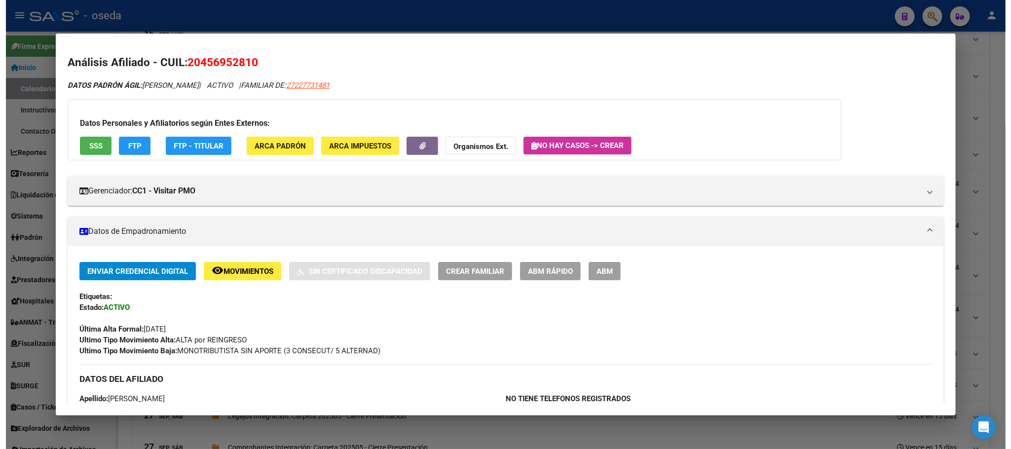
scroll to position [0, 0]
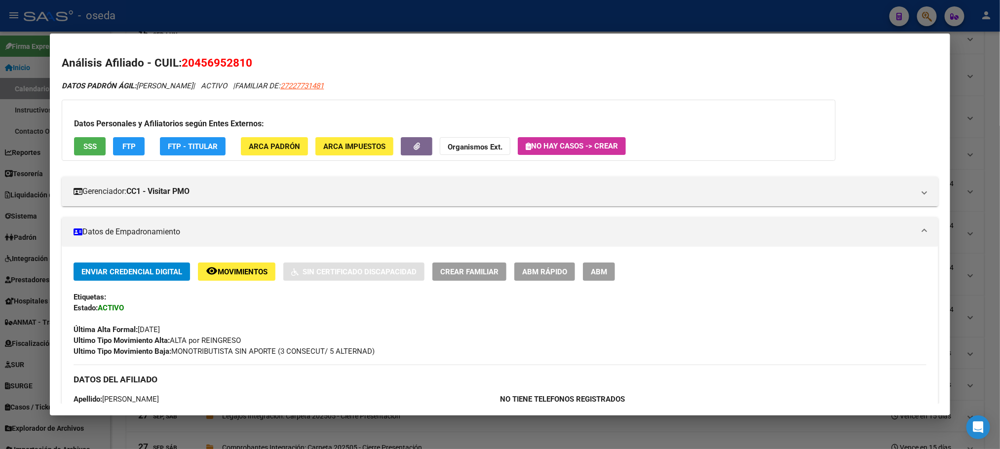
drag, startPoint x: 187, startPoint y: 64, endPoint x: 243, endPoint y: 59, distance: 56.0
click at [243, 59] on span "20456952810" at bounding box center [217, 62] width 71 height 13
copy span "45695281"
click at [79, 152] on button "SSS" at bounding box center [90, 146] width 32 height 18
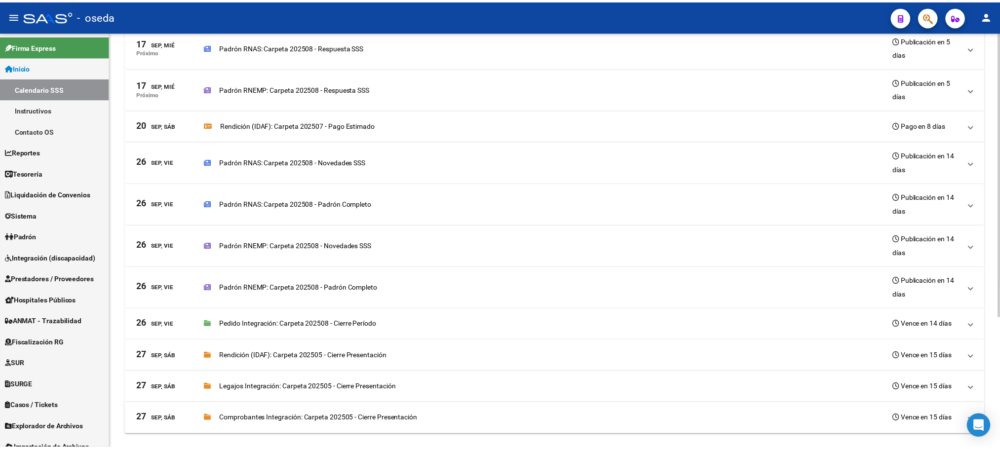
scroll to position [190, 0]
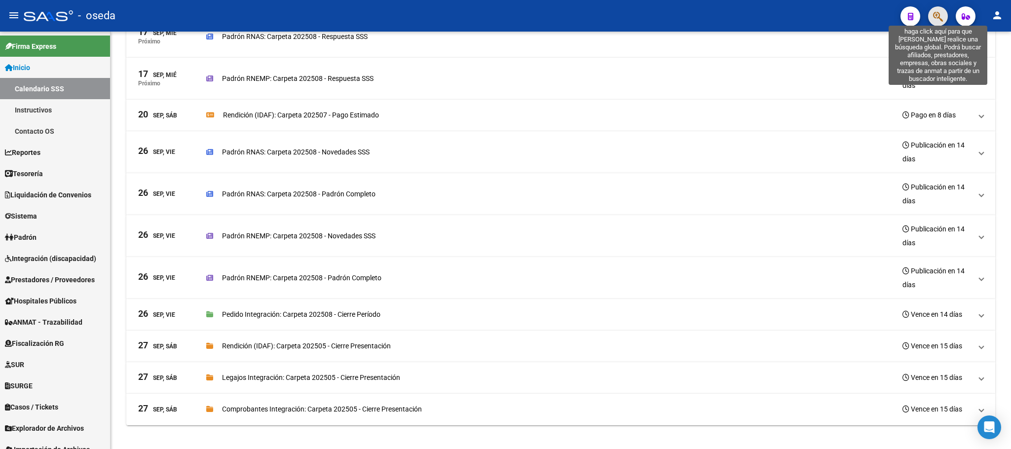
click at [938, 18] on icon "button" at bounding box center [938, 16] width 10 height 11
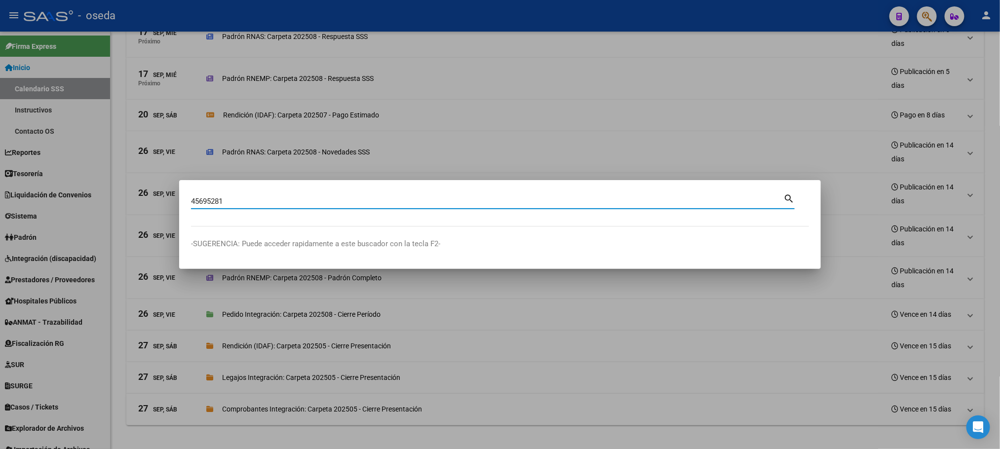
type input "45695281"
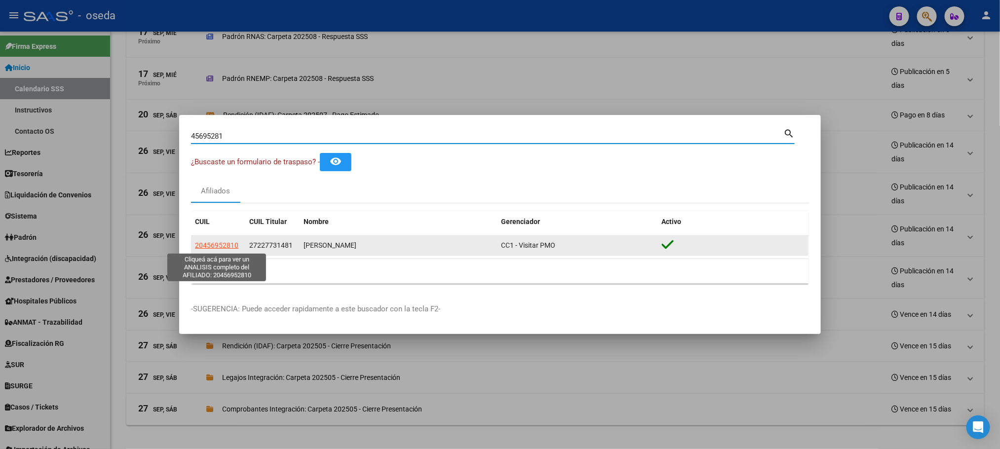
click at [230, 243] on span "20456952810" at bounding box center [216, 245] width 43 height 8
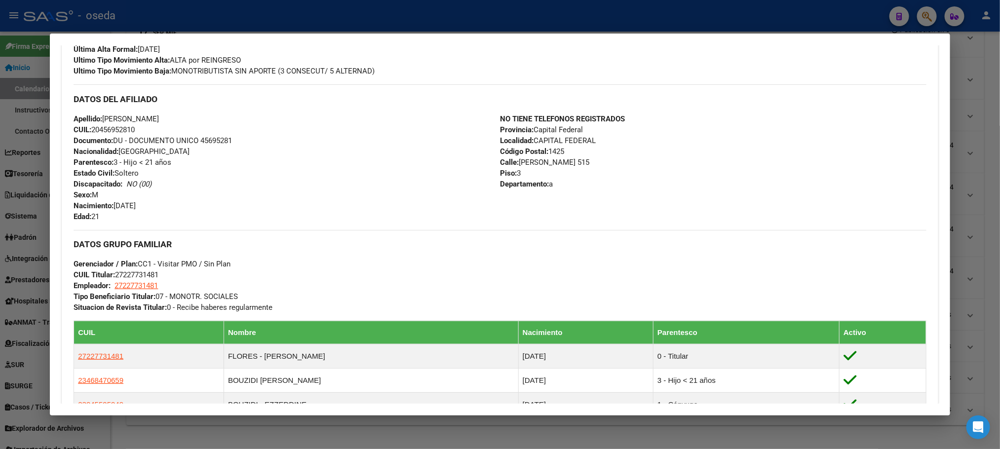
scroll to position [194, 0]
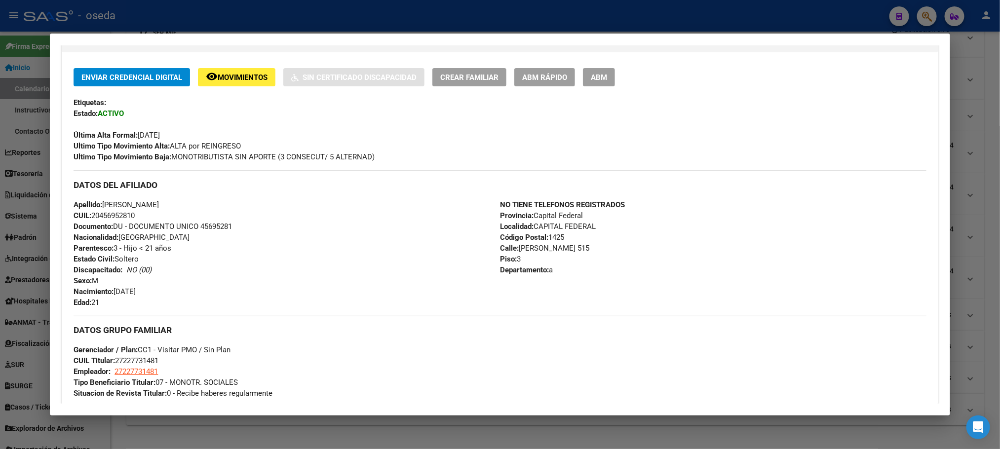
click at [536, 71] on button "ABM Rápido" at bounding box center [544, 77] width 61 height 18
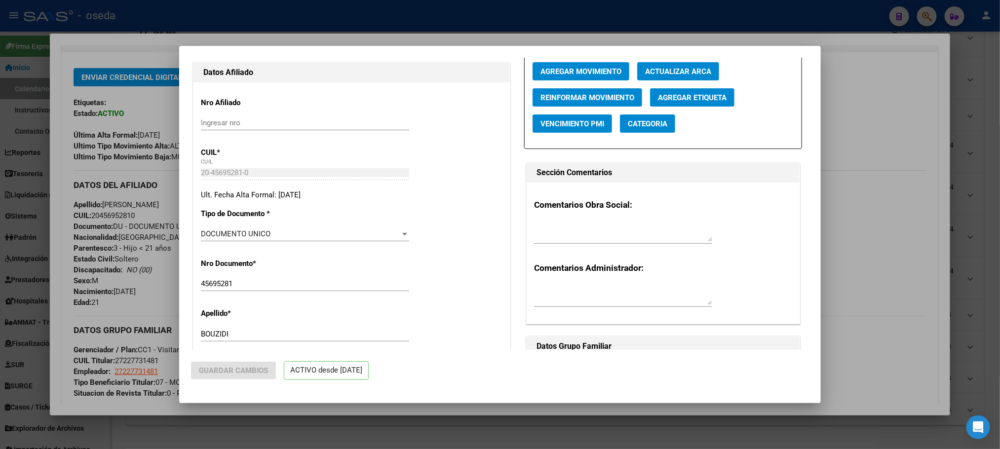
radio input "true"
type input "27-22773148-1"
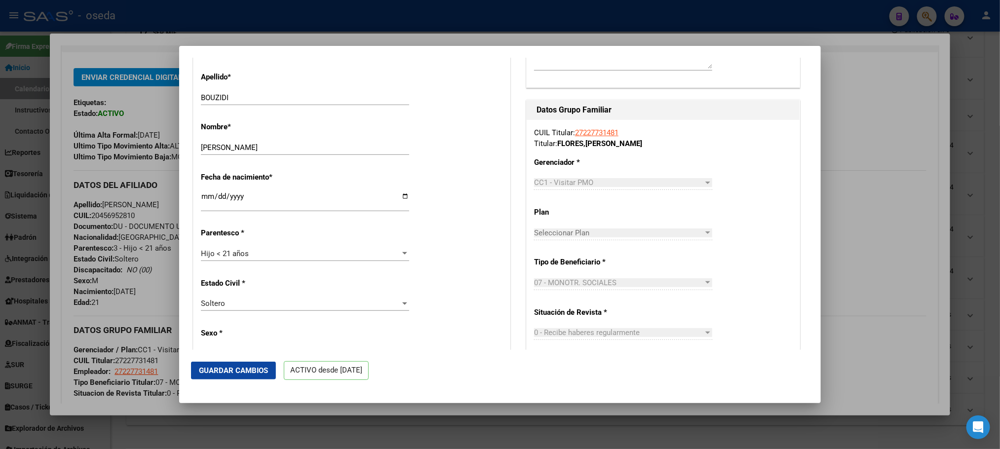
scroll to position [370, 0]
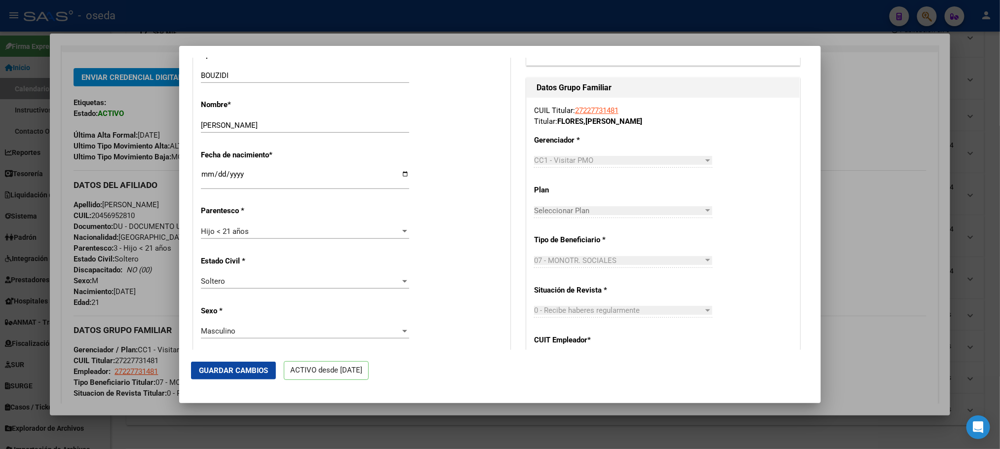
click at [360, 233] on div "Hijo < 21 años" at bounding box center [300, 231] width 199 height 9
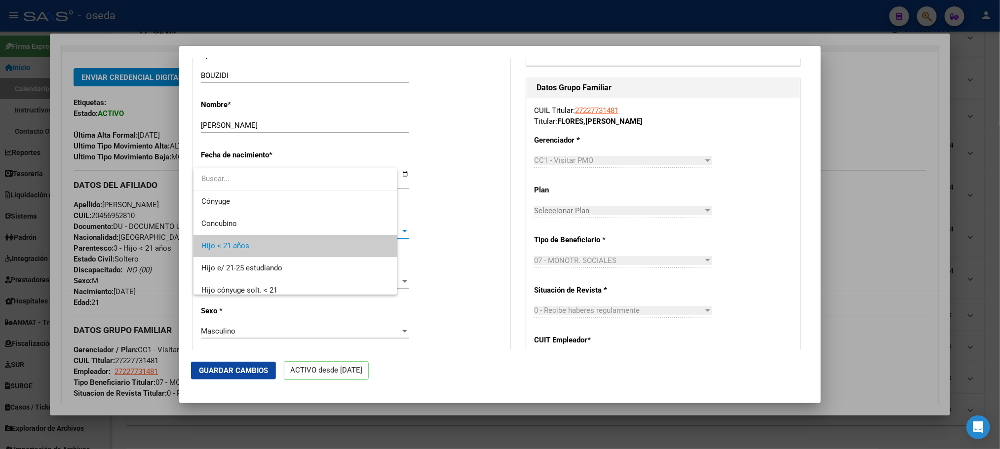
scroll to position [15, 0]
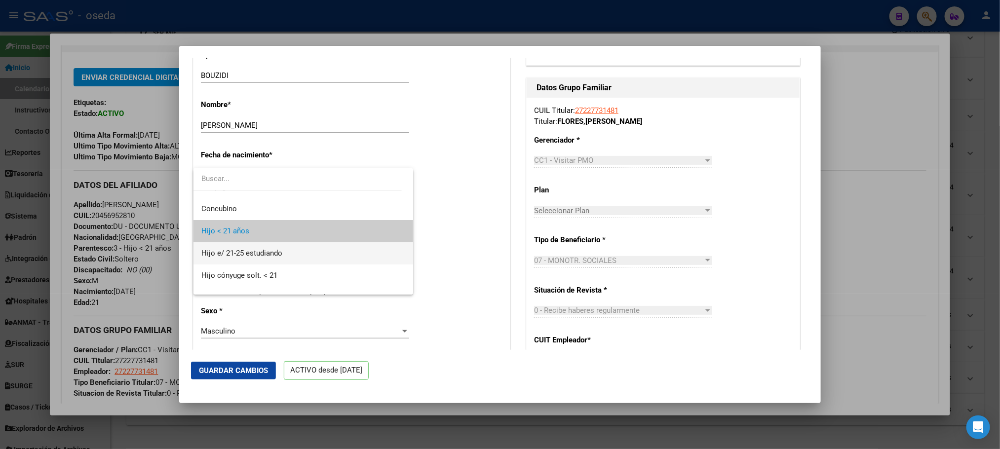
click at [360, 248] on span "Hijo e/ 21-25 estudiando" at bounding box center [303, 253] width 204 height 22
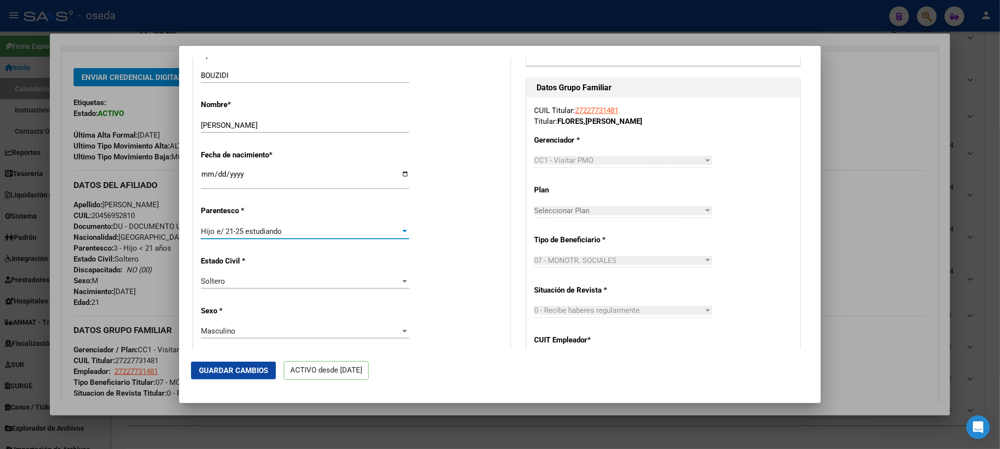
click at [255, 366] on span "Guardar Cambios" at bounding box center [233, 370] width 69 height 9
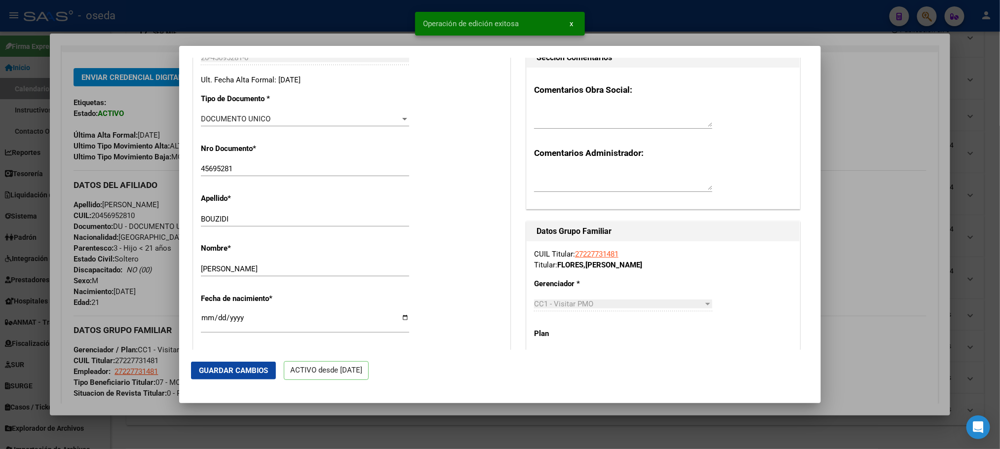
scroll to position [74, 0]
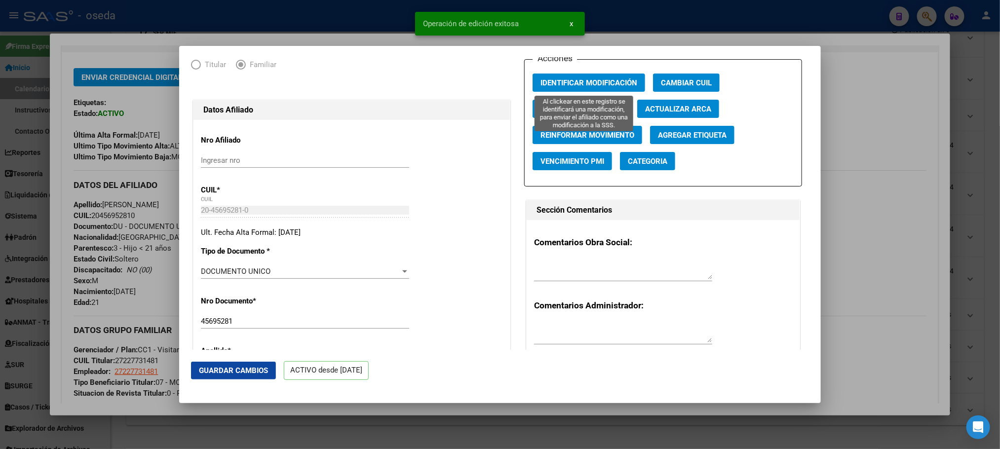
click at [572, 82] on span "Identificar Modificación" at bounding box center [588, 82] width 97 height 9
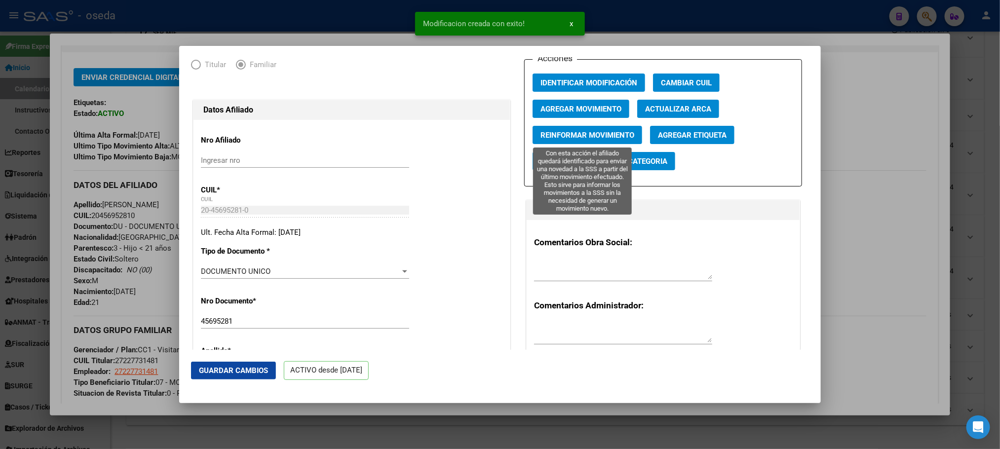
click at [577, 127] on button "Reinformar Movimiento" at bounding box center [588, 135] width 110 height 18
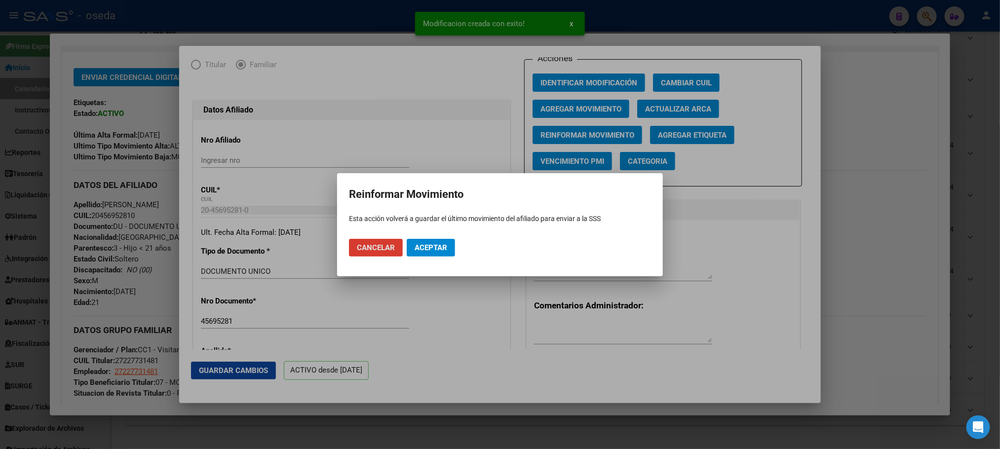
click at [436, 246] on span "Aceptar" at bounding box center [431, 247] width 33 height 9
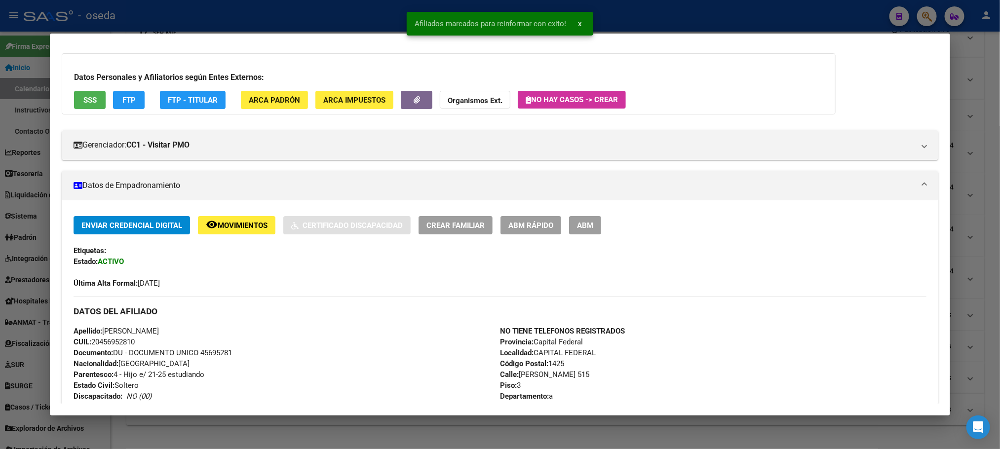
scroll to position [194, 0]
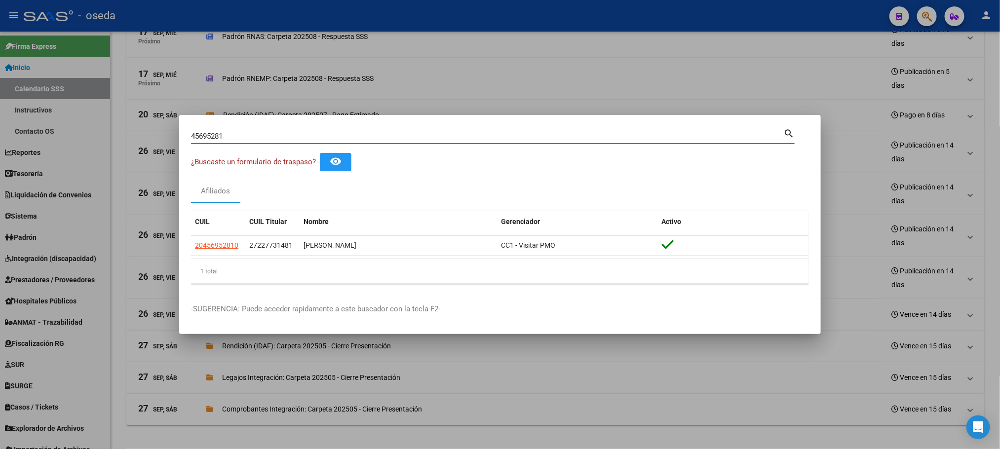
drag, startPoint x: 281, startPoint y: 136, endPoint x: 0, endPoint y: 136, distance: 281.3
click at [0, 137] on div "45695281 Buscar (apellido, dni, cuil, nro traspaso, cuit, obra social) search ¿…" at bounding box center [500, 224] width 1000 height 449
paste input "20964297879"
type input "20964297879"
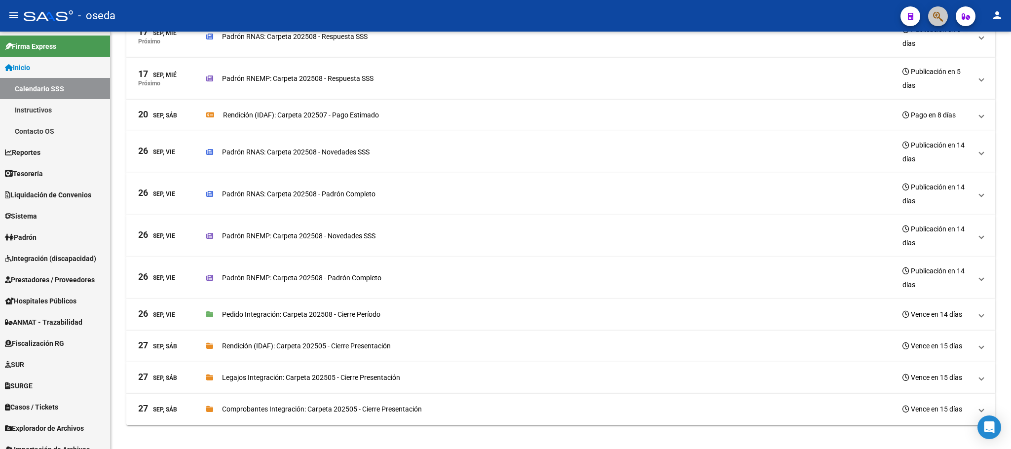
click at [932, 14] on button "button" at bounding box center [938, 16] width 20 height 20
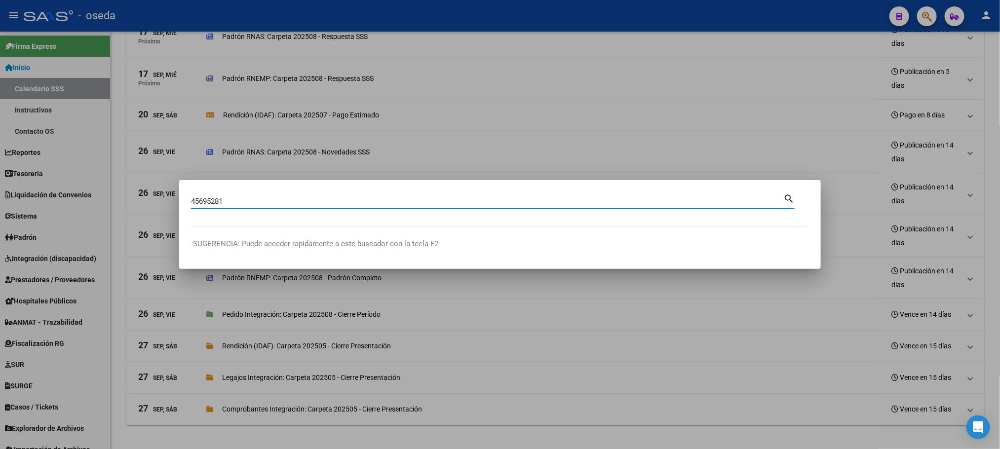
type input "45695281"
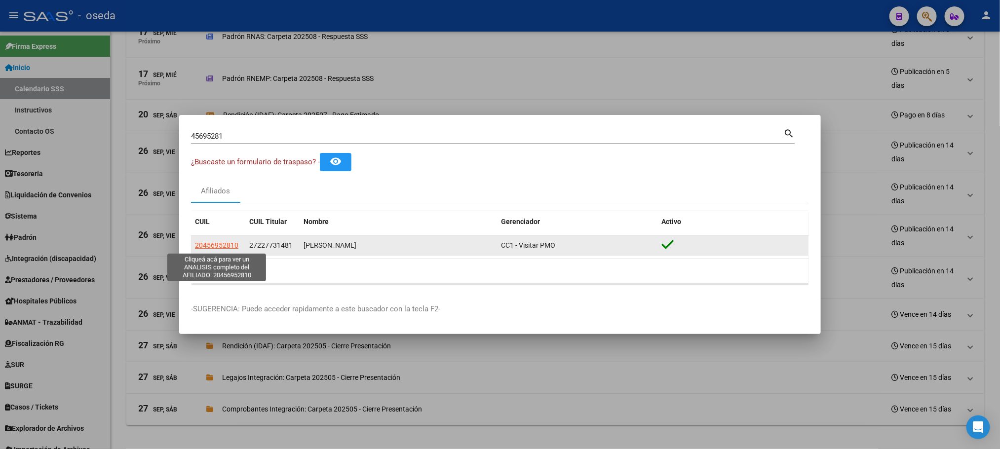
click at [209, 249] on span "20456952810" at bounding box center [216, 245] width 43 height 8
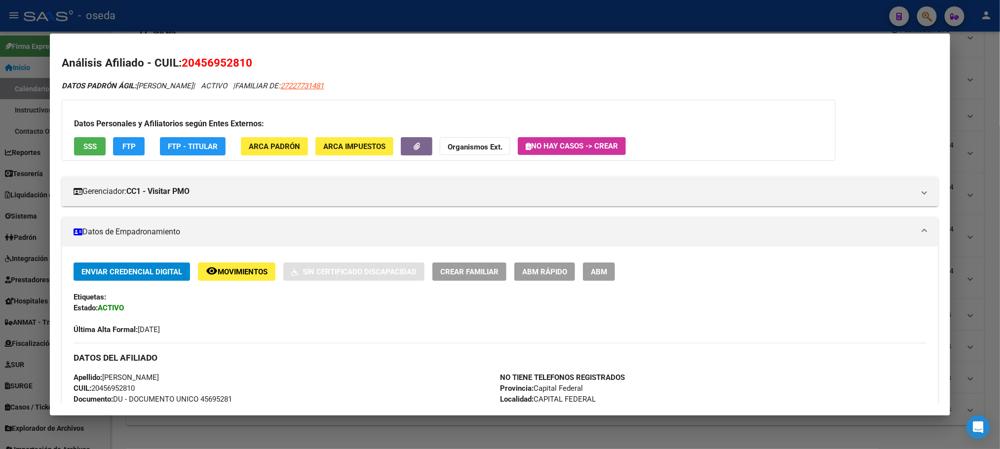
click at [295, 147] on span "ARCA Padrón" at bounding box center [274, 146] width 51 height 9
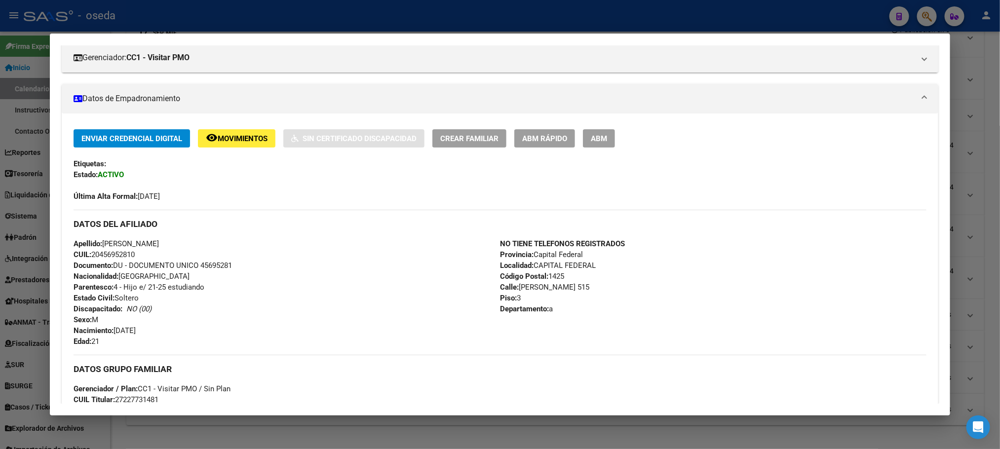
scroll to position [148, 0]
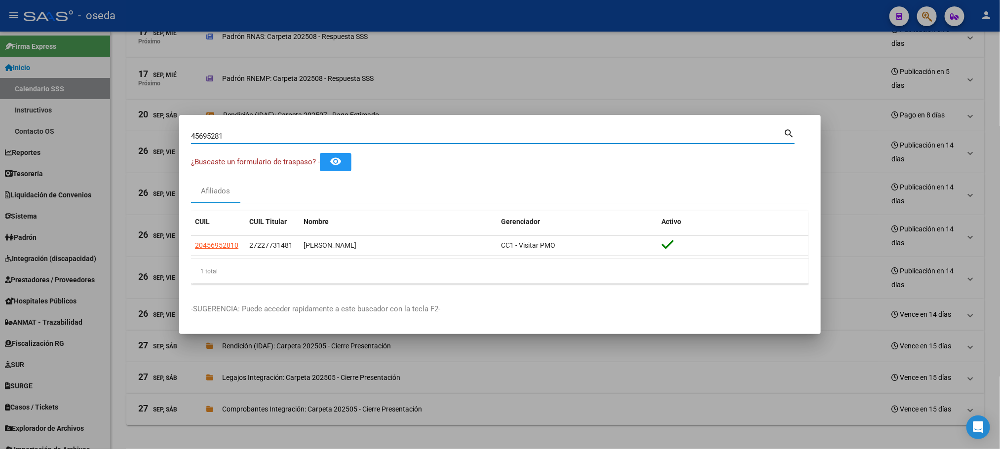
drag, startPoint x: 257, startPoint y: 138, endPoint x: 95, endPoint y: 137, distance: 161.9
click at [98, 141] on div "45695281 Buscar (apellido, dni, cuil, nro traspaso, cuit, obra social) search ¿…" at bounding box center [500, 224] width 1000 height 449
type input "PAREDES"
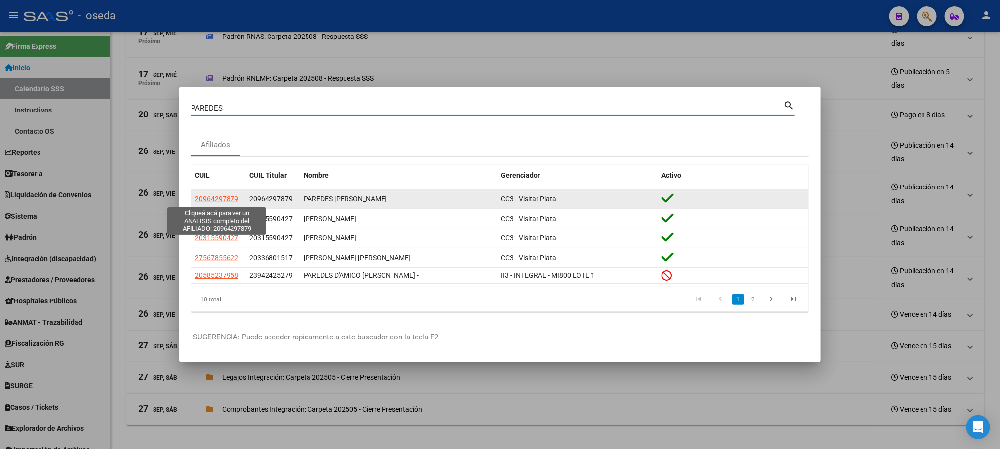
click at [227, 196] on span "20964297879" at bounding box center [216, 199] width 43 height 8
type textarea "20964297879"
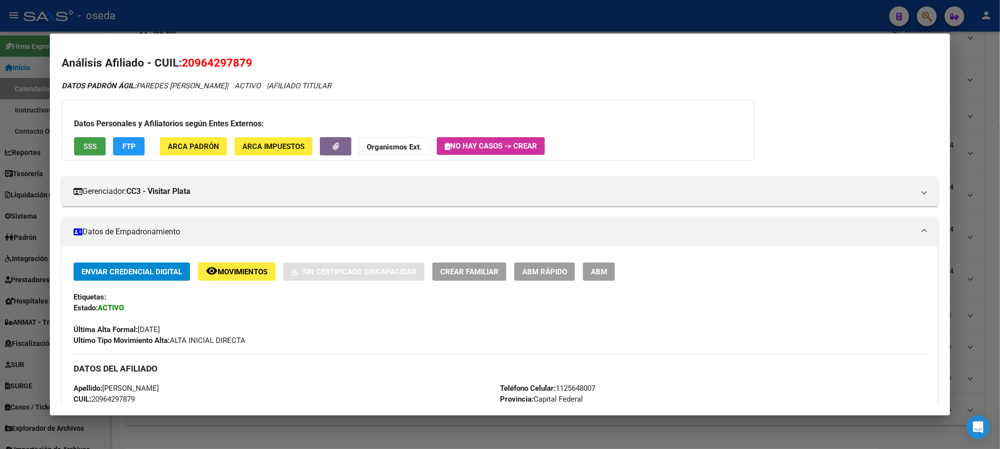
click at [91, 145] on span "SSS" at bounding box center [89, 146] width 13 height 9
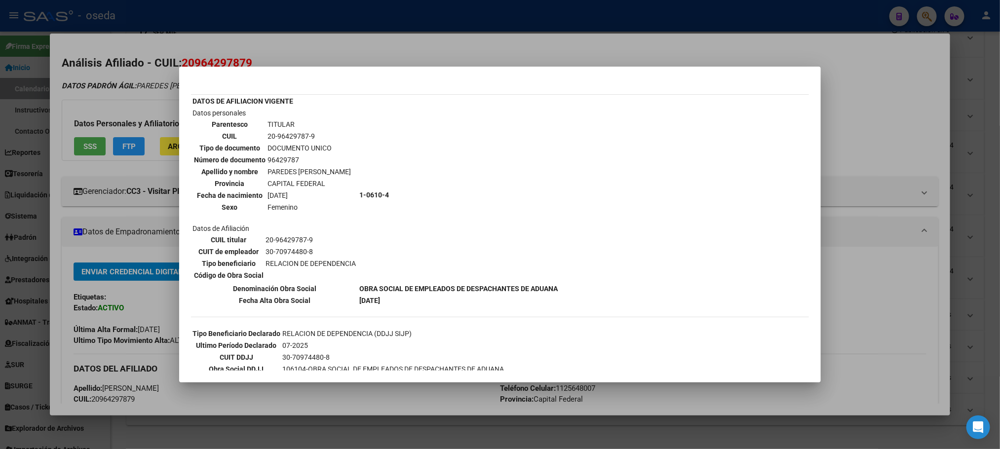
scroll to position [40, 0]
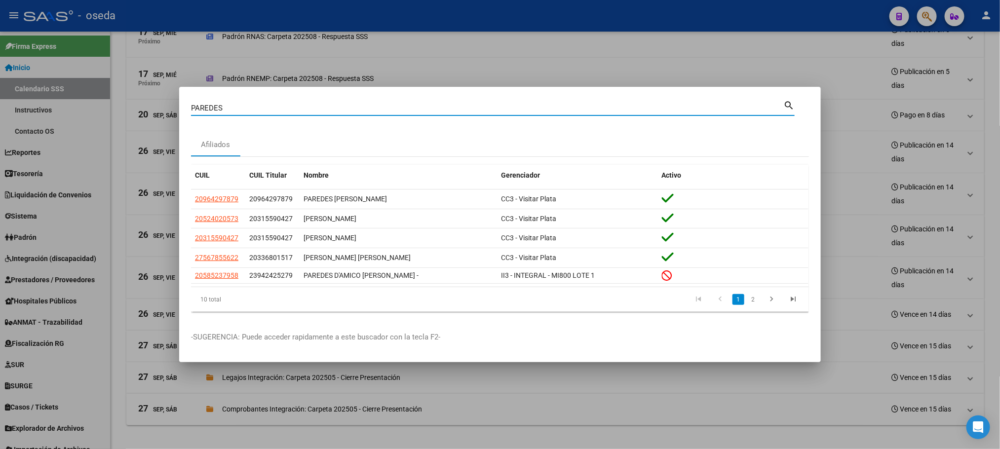
drag, startPoint x: 292, startPoint y: 110, endPoint x: 0, endPoint y: 103, distance: 291.8
click at [0, 103] on div "PAREDES Buscar (apellido, dni, cuil, nro traspaso, cuit, obra social) search Af…" at bounding box center [500, 224] width 1000 height 449
paste input "25164350"
type input "25164350"
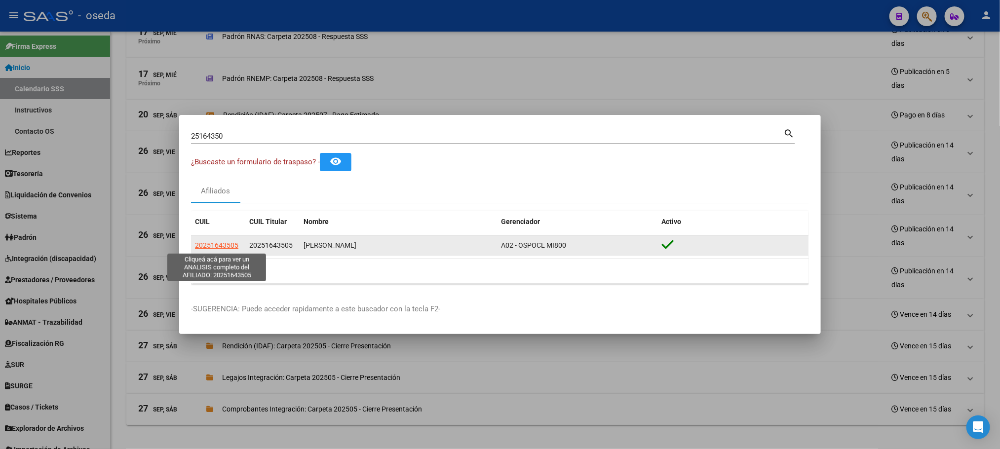
click at [203, 245] on span "20251643505" at bounding box center [216, 245] width 43 height 8
type textarea "20251643505"
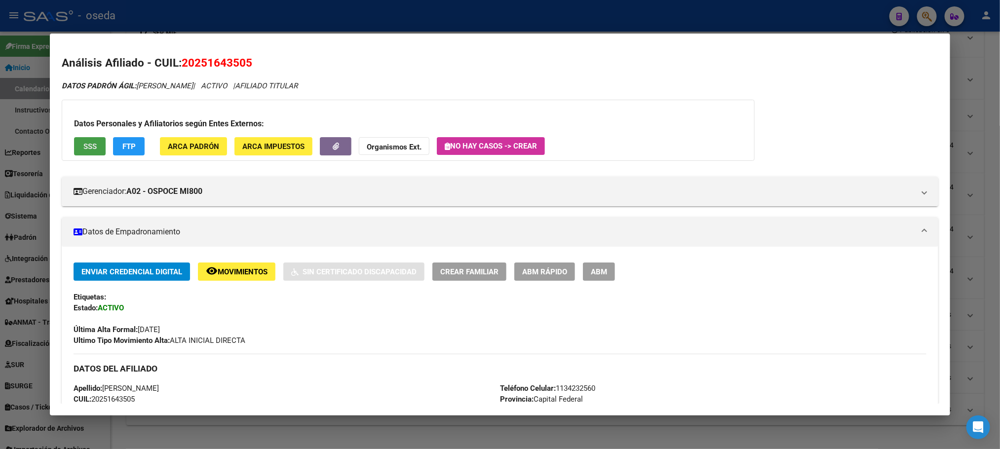
click at [98, 150] on button "SSS" at bounding box center [90, 146] width 32 height 18
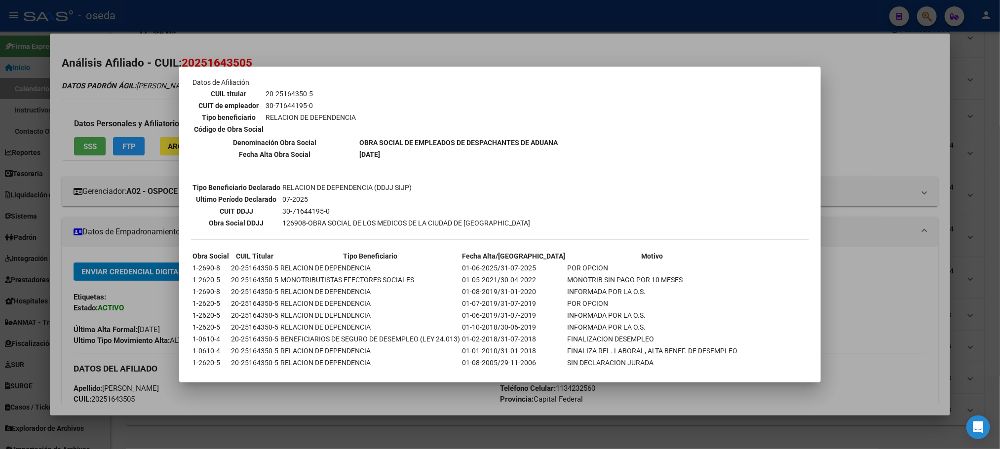
scroll to position [178, 0]
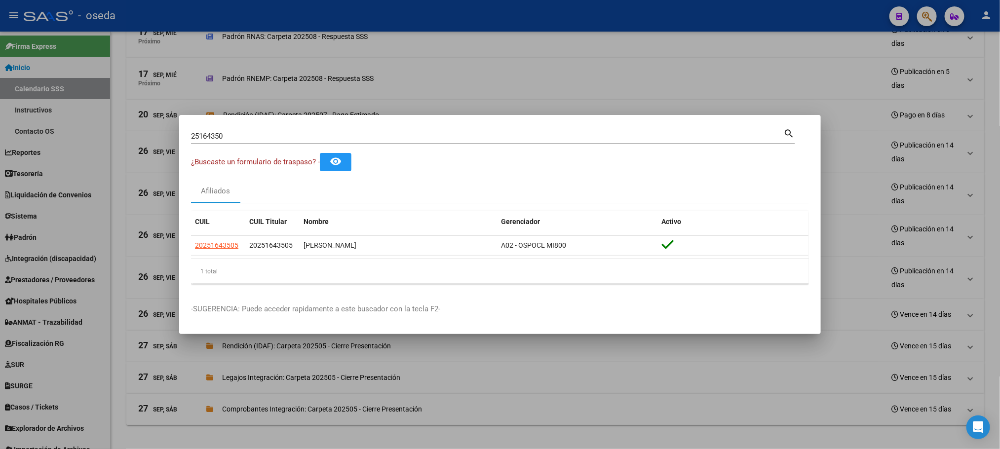
drag, startPoint x: 250, startPoint y: 135, endPoint x: 0, endPoint y: 135, distance: 250.3
click at [0, 135] on div "25164350 Buscar (apellido, dni, cuil, nro traspaso, cuit, obra social) search ¿…" at bounding box center [500, 224] width 1000 height 449
type input "30852144"
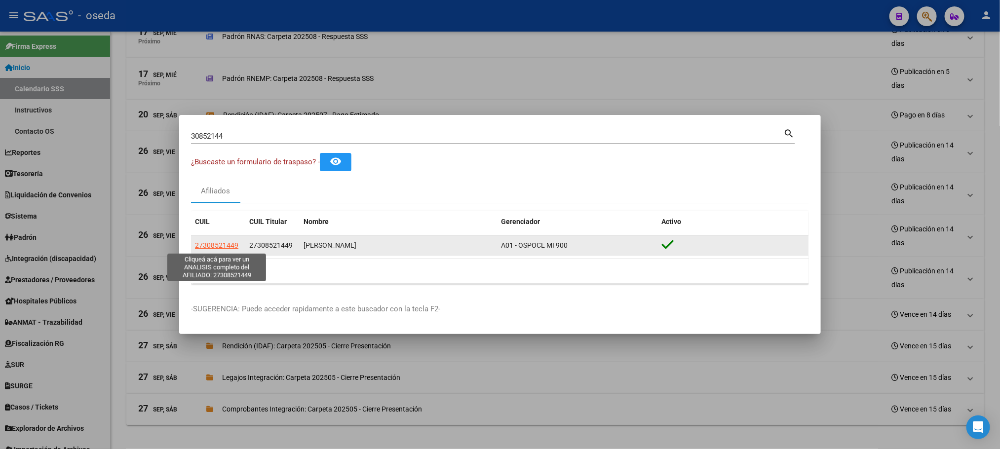
click at [231, 242] on span "27308521449" at bounding box center [216, 245] width 43 height 8
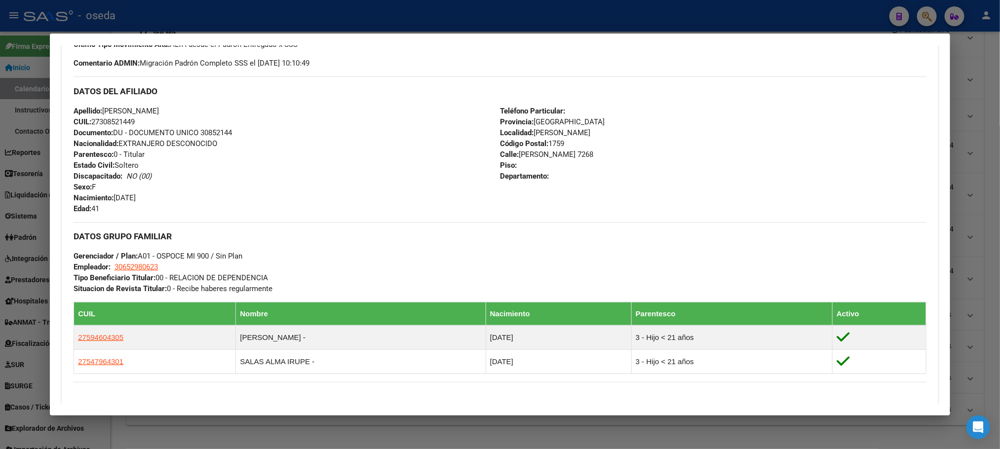
scroll to position [553, 0]
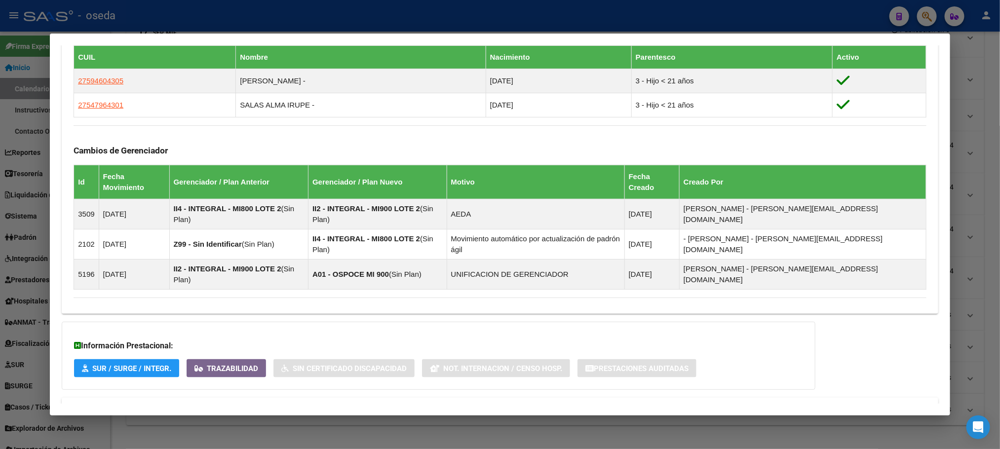
click at [235, 405] on span "Aportes y Contribuciones del Afiliado: 27308521449" at bounding box center [180, 409] width 185 height 9
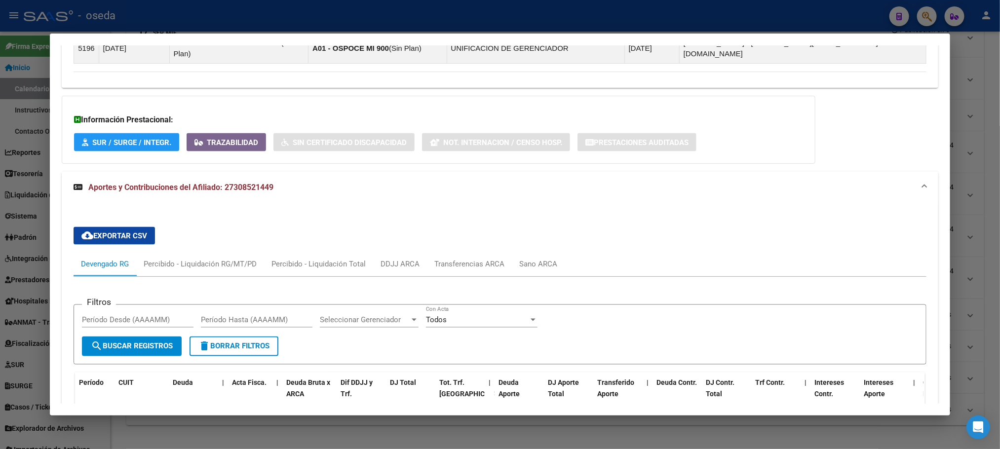
scroll to position [923, 0]
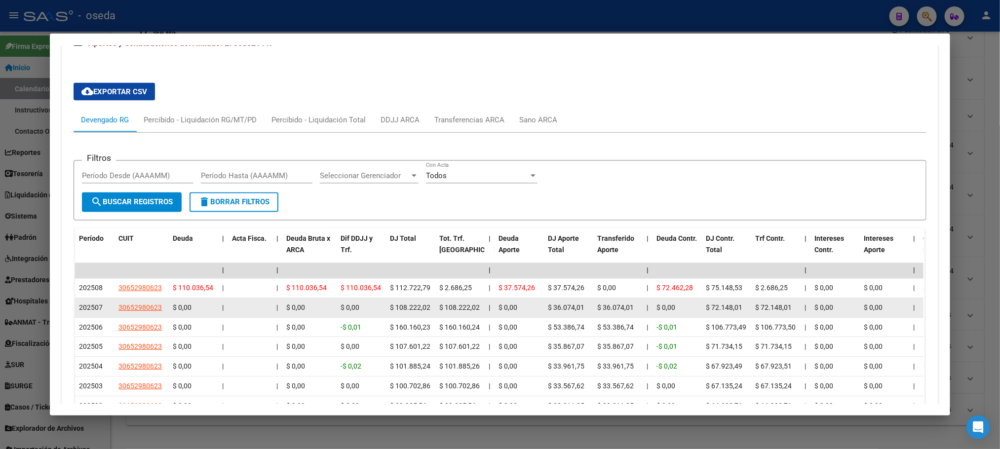
click at [137, 303] on app-link-go-to "30652980623" at bounding box center [139, 308] width 43 height 11
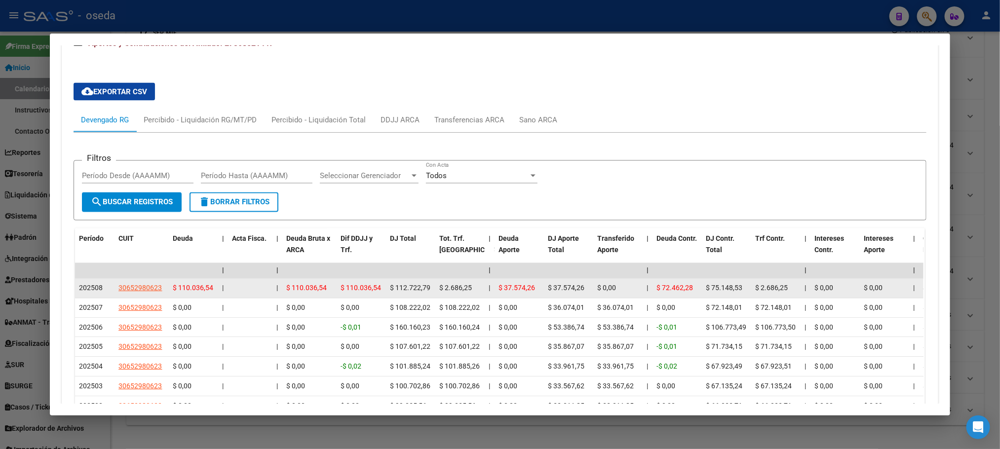
click at [145, 283] on app-link-go-to "30652980623" at bounding box center [139, 288] width 43 height 11
click at [138, 284] on span "30652980623" at bounding box center [139, 288] width 43 height 8
type textarea "30652980623"
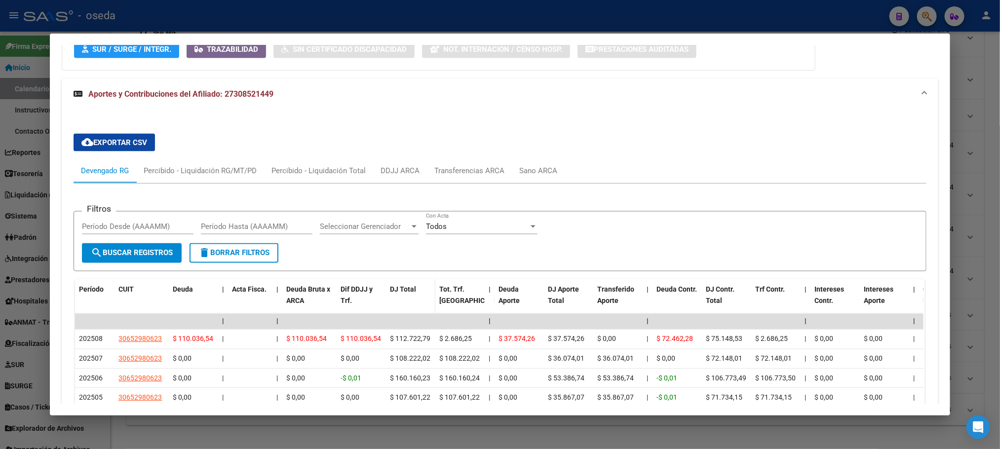
scroll to position [963, 0]
